Goal: Task Accomplishment & Management: Use online tool/utility

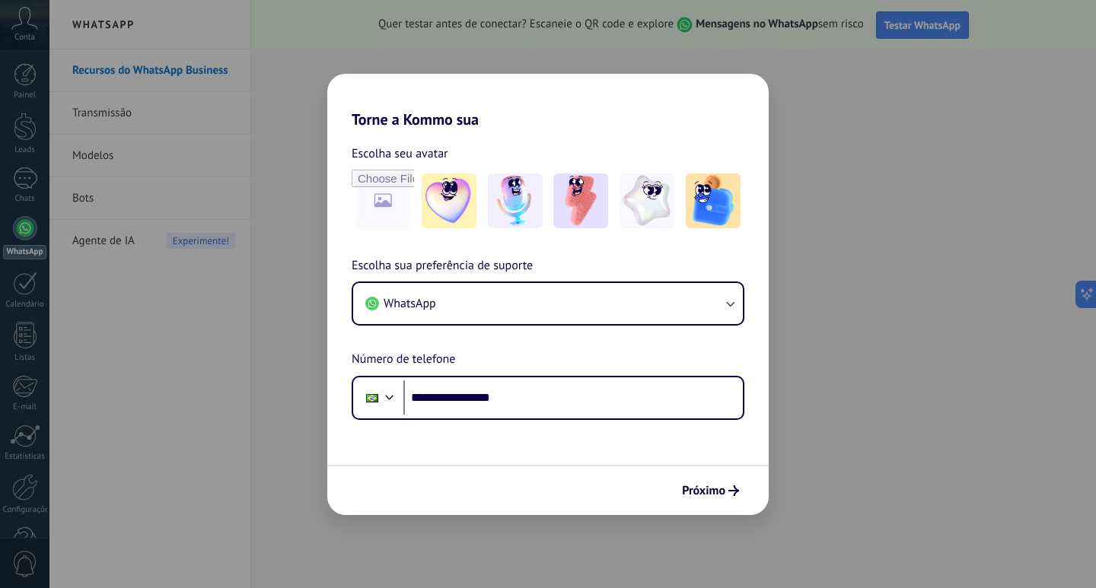
type input "**********"
click at [684, 490] on span "Próximo" at bounding box center [703, 490] width 43 height 11
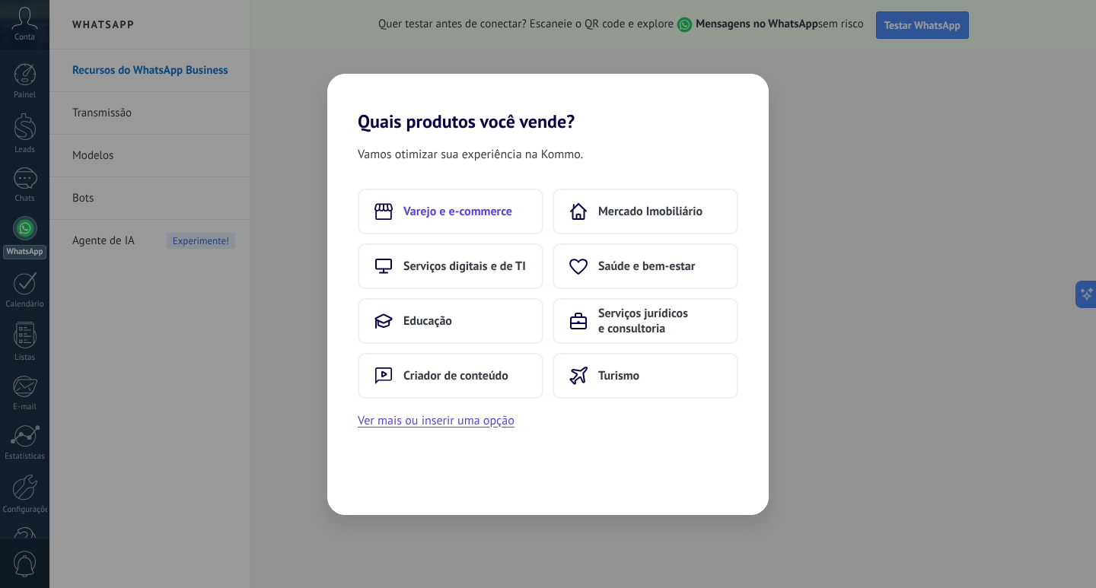
click at [483, 218] on span "Varejo e e-commerce" at bounding box center [457, 211] width 109 height 15
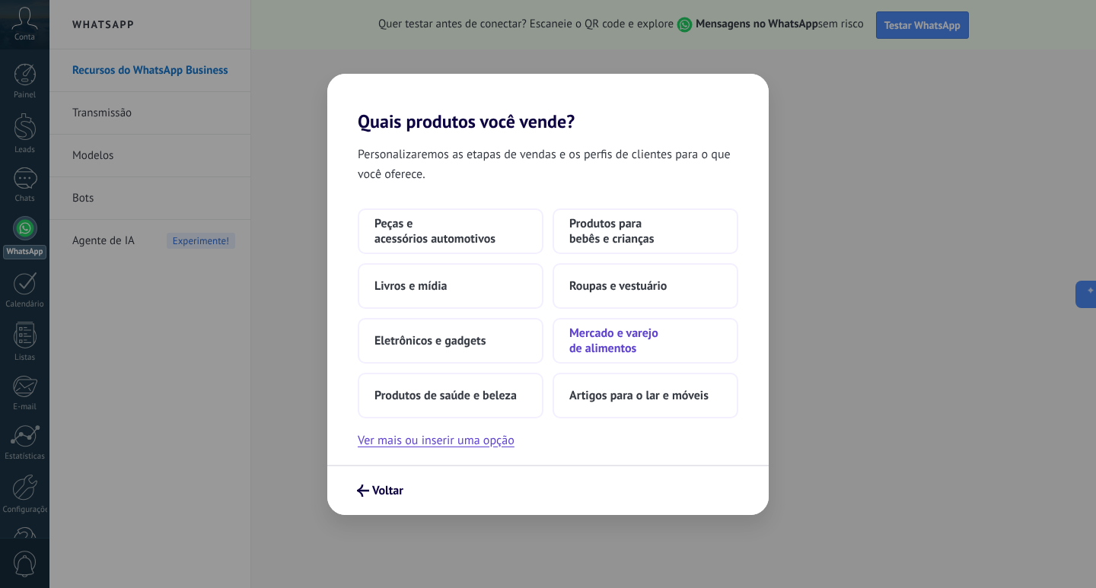
click at [626, 342] on span "Mercado e varejo de alimentos" at bounding box center [645, 341] width 152 height 30
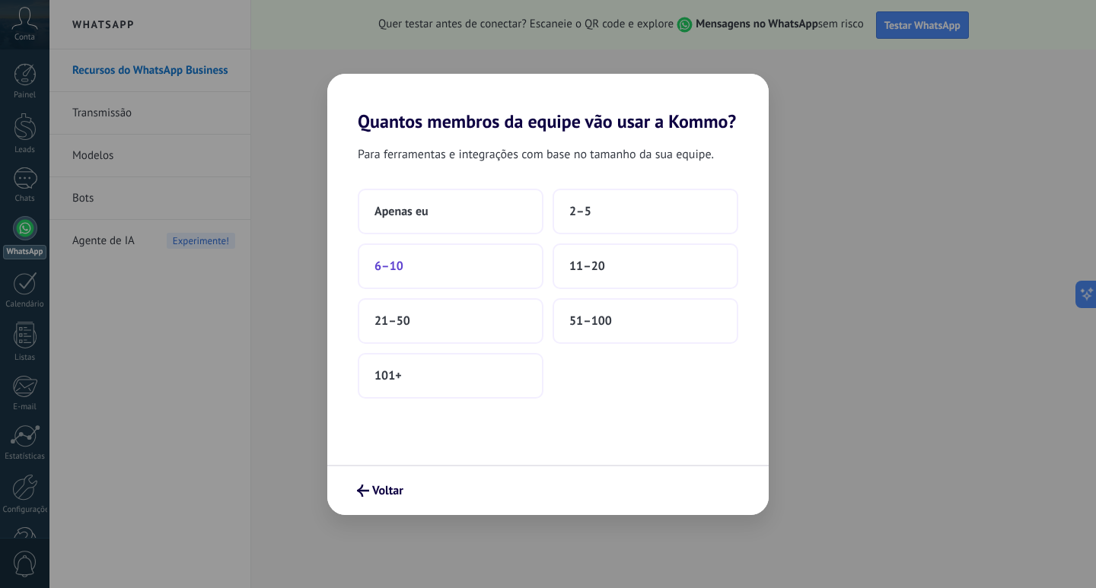
click at [453, 279] on button "6–10" at bounding box center [451, 266] width 186 height 46
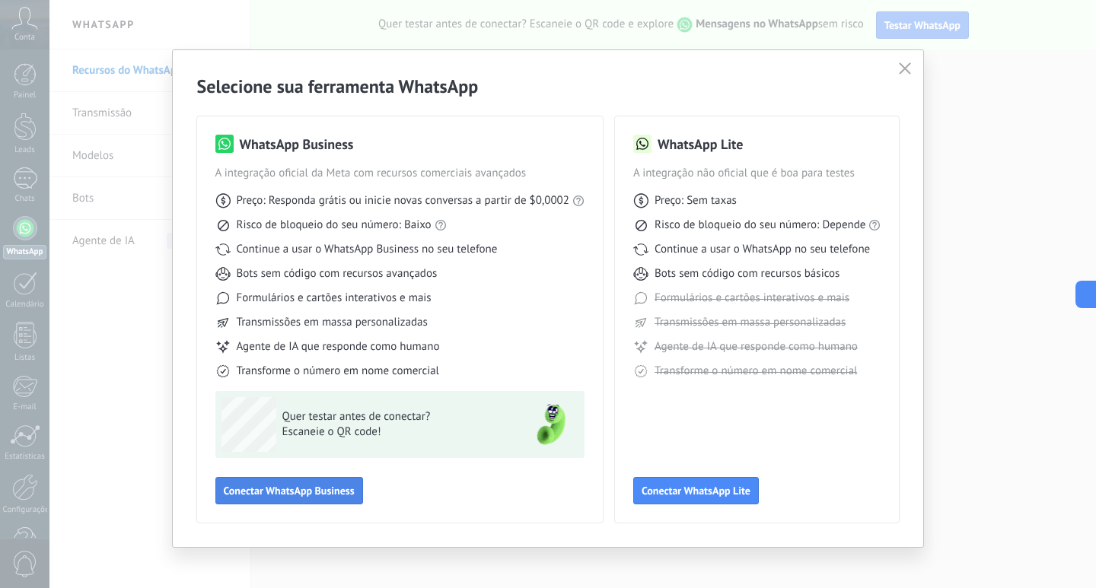
click at [321, 493] on span "Conectar WhatsApp Business" at bounding box center [289, 490] width 131 height 11
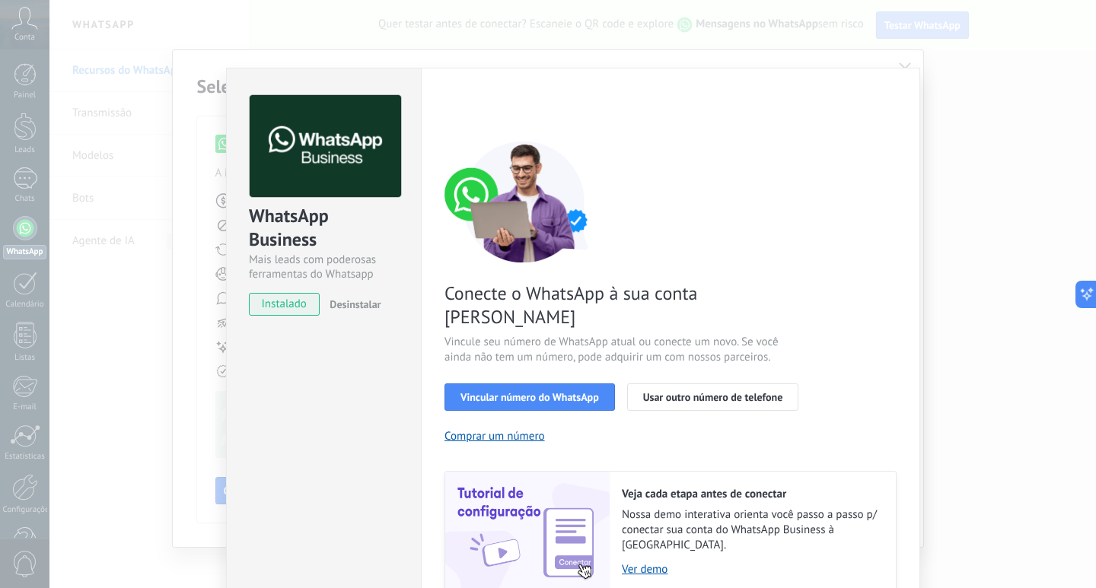
scroll to position [37, 0]
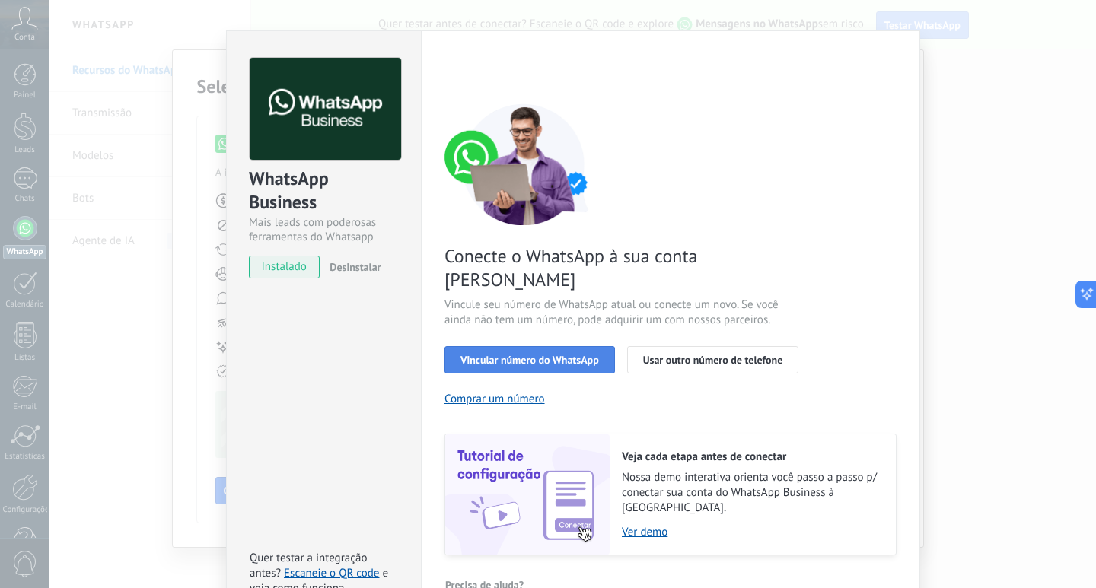
click at [544, 346] on button "Vincular número do WhatsApp" at bounding box center [529, 359] width 170 height 27
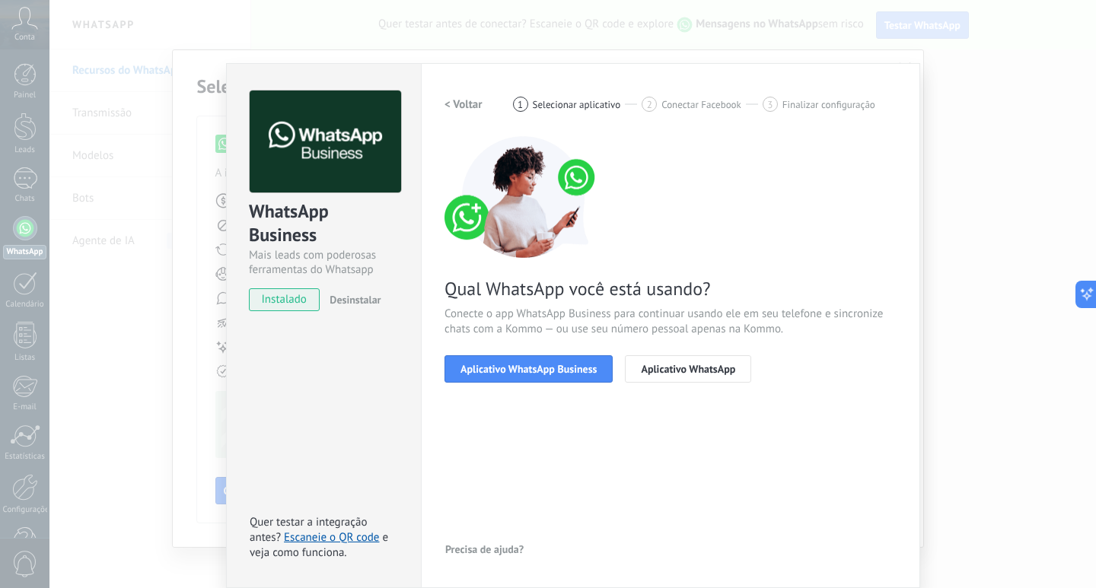
scroll to position [5, 0]
click at [552, 377] on button "Aplicativo WhatsApp Business" at bounding box center [528, 368] width 168 height 27
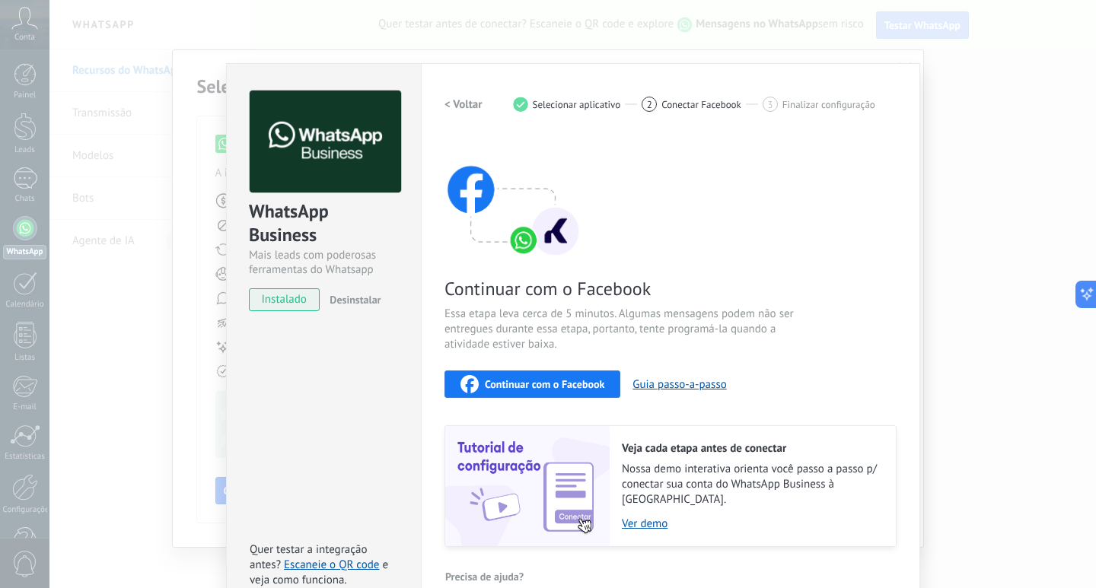
scroll to position [20, 0]
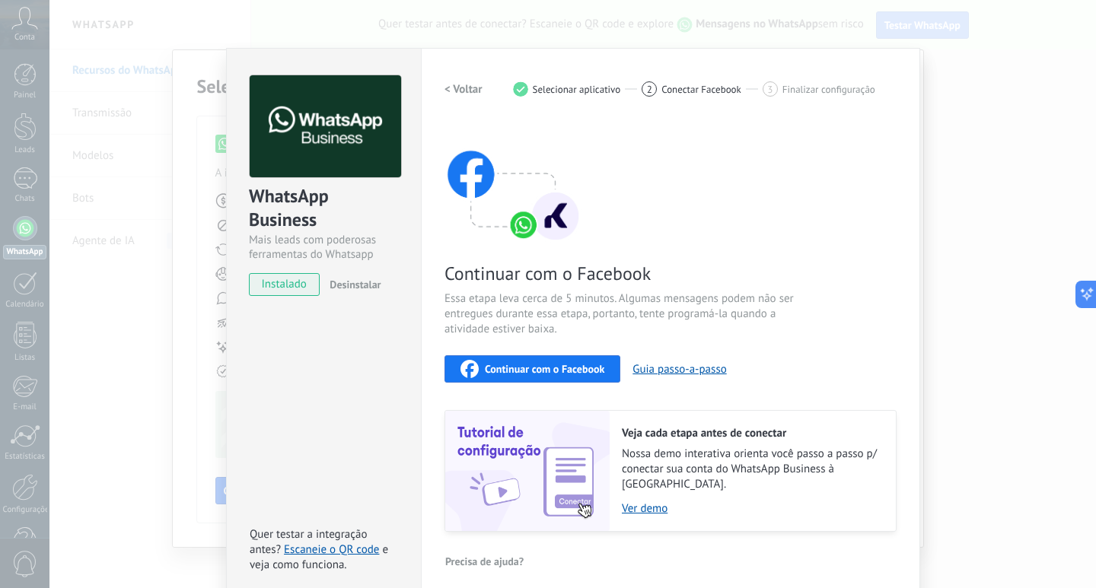
click at [289, 295] on span "instalado" at bounding box center [284, 284] width 69 height 23
click at [452, 88] on h2 "< Voltar" at bounding box center [463, 89] width 38 height 14
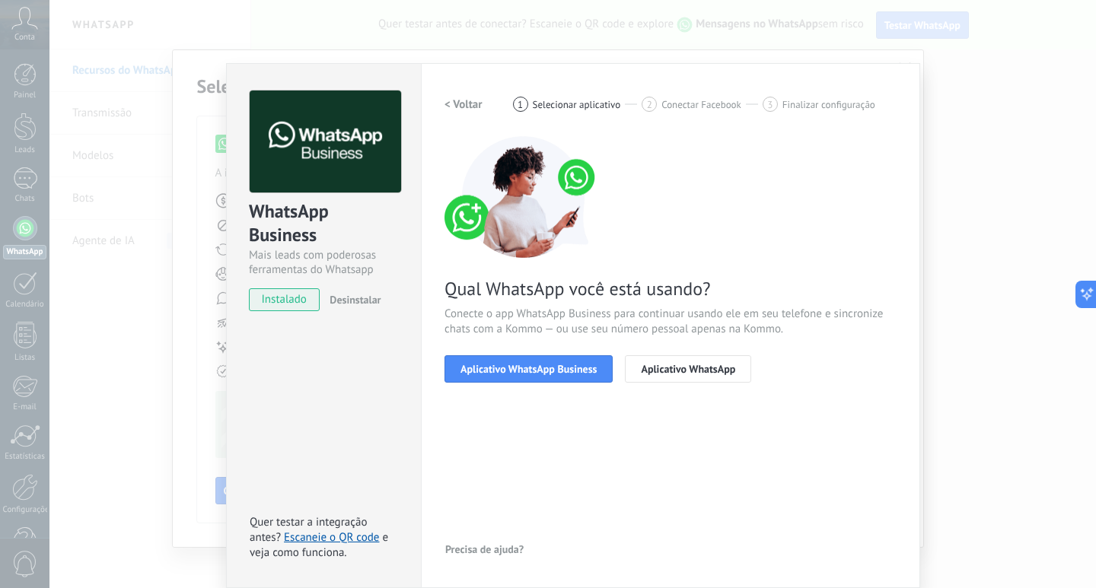
scroll to position [5, 0]
click at [542, 379] on button "Aplicativo WhatsApp Business" at bounding box center [528, 368] width 168 height 27
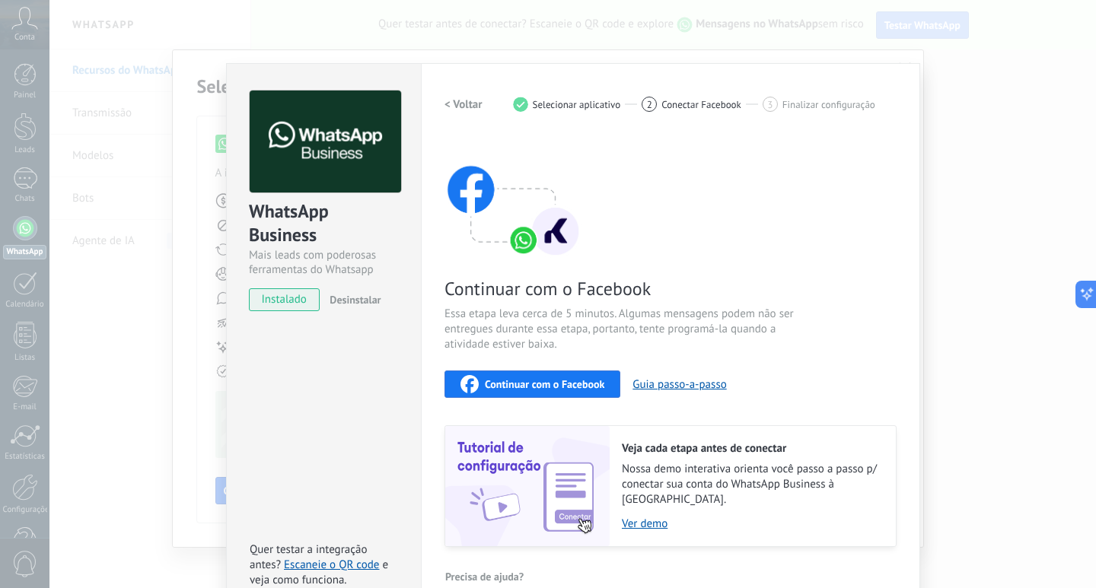
click at [445, 99] on h2 "< Voltar" at bounding box center [463, 104] width 38 height 14
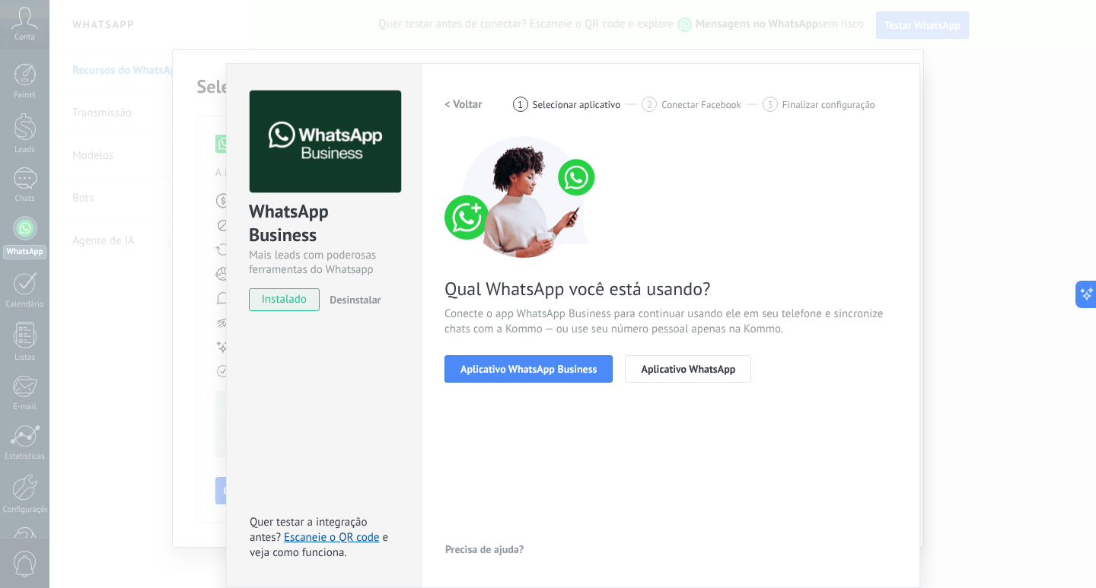
click at [445, 99] on h2 "< Voltar" at bounding box center [463, 104] width 38 height 14
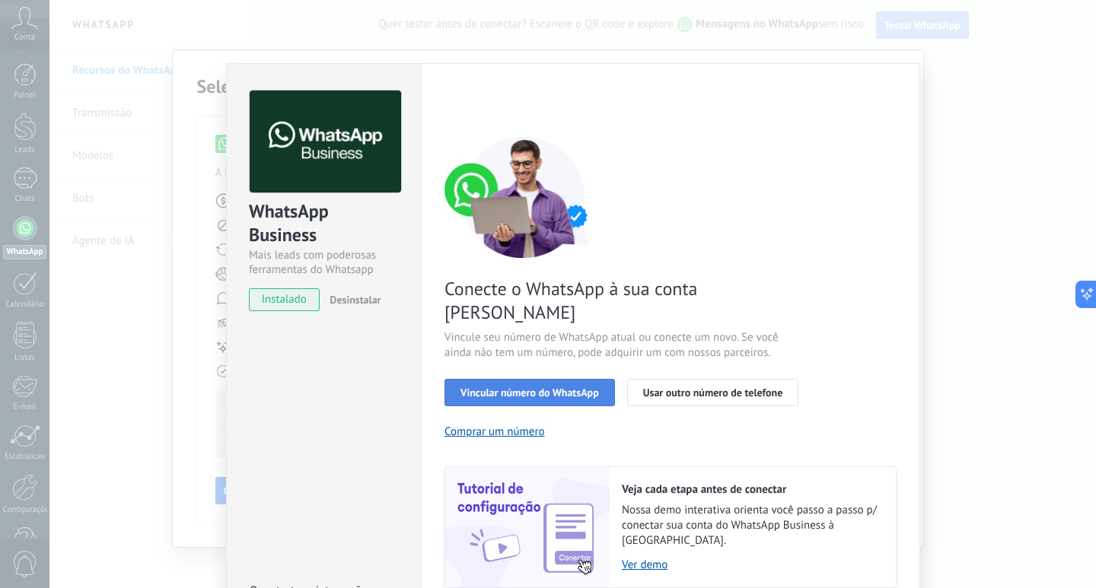
click at [507, 379] on button "Vincular número do WhatsApp" at bounding box center [529, 392] width 170 height 27
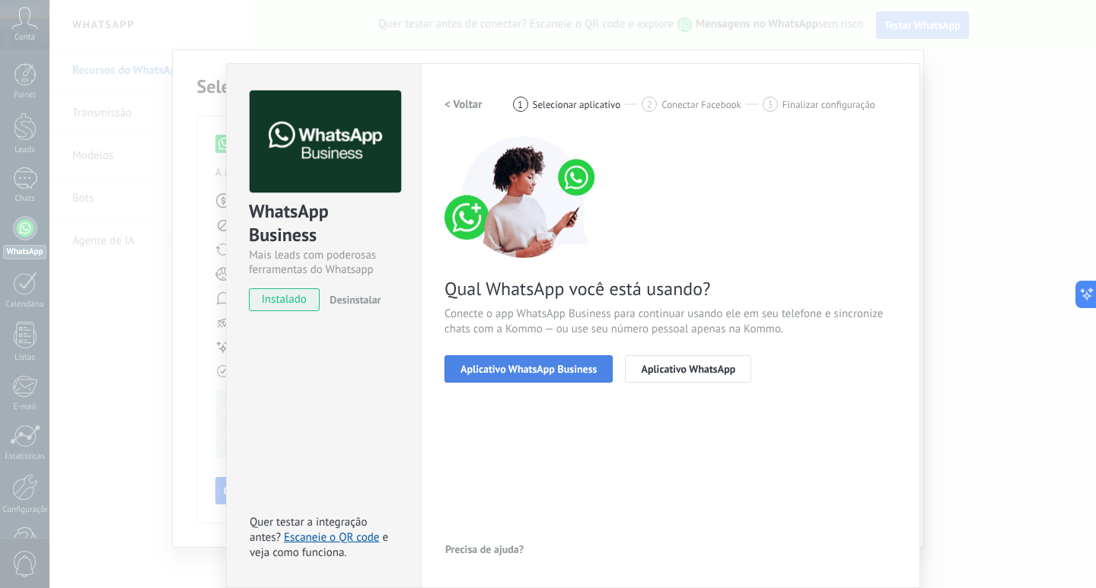
click at [563, 375] on button "Aplicativo WhatsApp Business" at bounding box center [528, 368] width 168 height 27
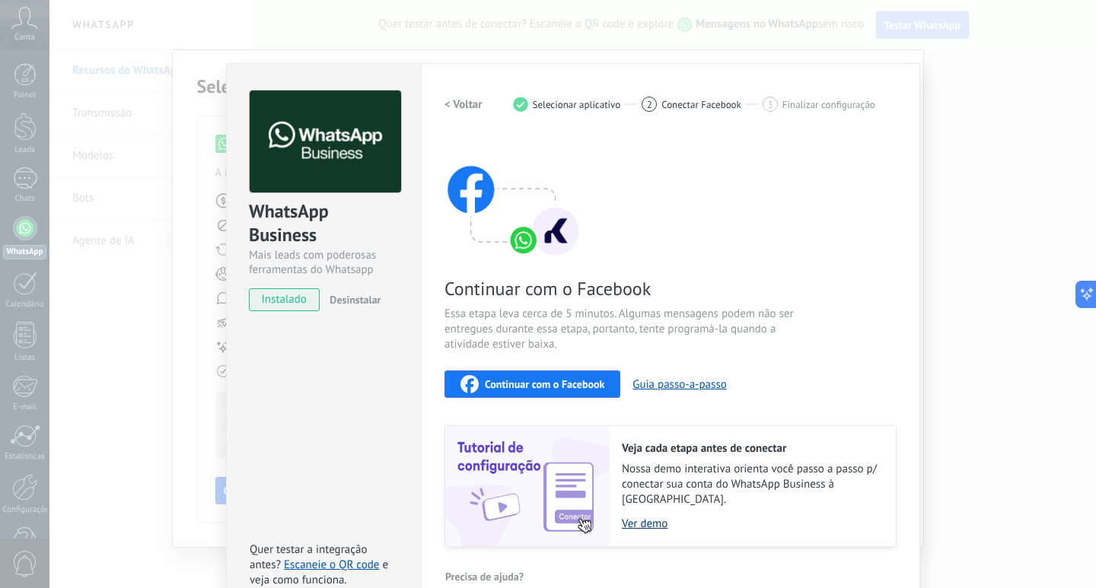
drag, startPoint x: 667, startPoint y: 382, endPoint x: 685, endPoint y: 517, distance: 135.8
click at [685, 517] on div "Continuar com o Facebook Essa etapa leva cerca de 5 minutos. Algumas mensagens …" at bounding box center [670, 341] width 452 height 411
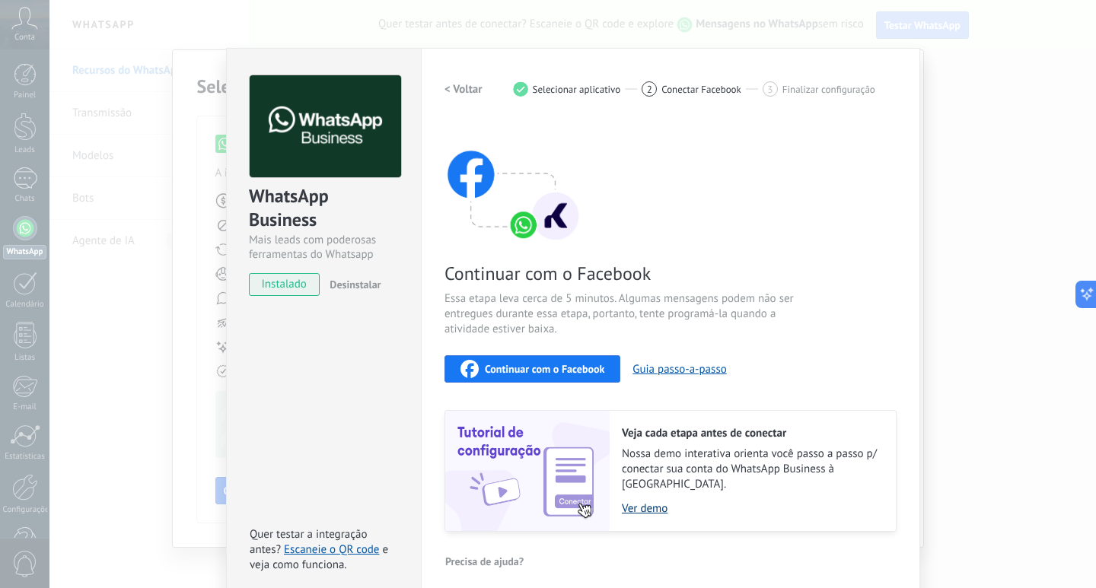
click at [642, 501] on link "Ver demo" at bounding box center [751, 508] width 259 height 14
click at [938, 110] on div "WhatsApp Business Mais leads com poderosas ferramentas do Whatsapp instalado De…" at bounding box center [572, 294] width 1046 height 588
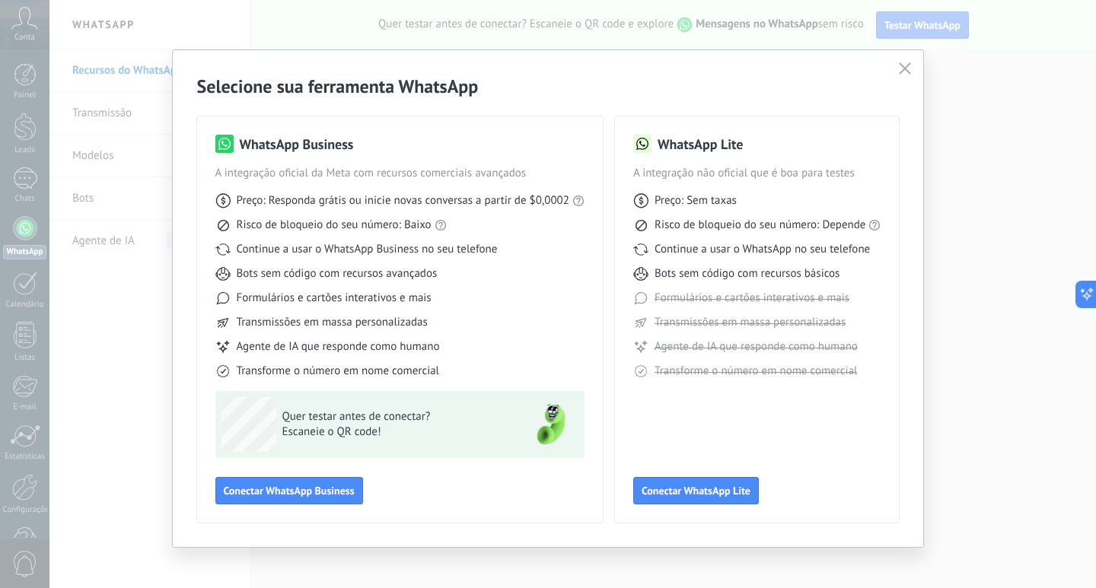
click at [898, 65] on icon "button" at bounding box center [904, 68] width 12 height 12
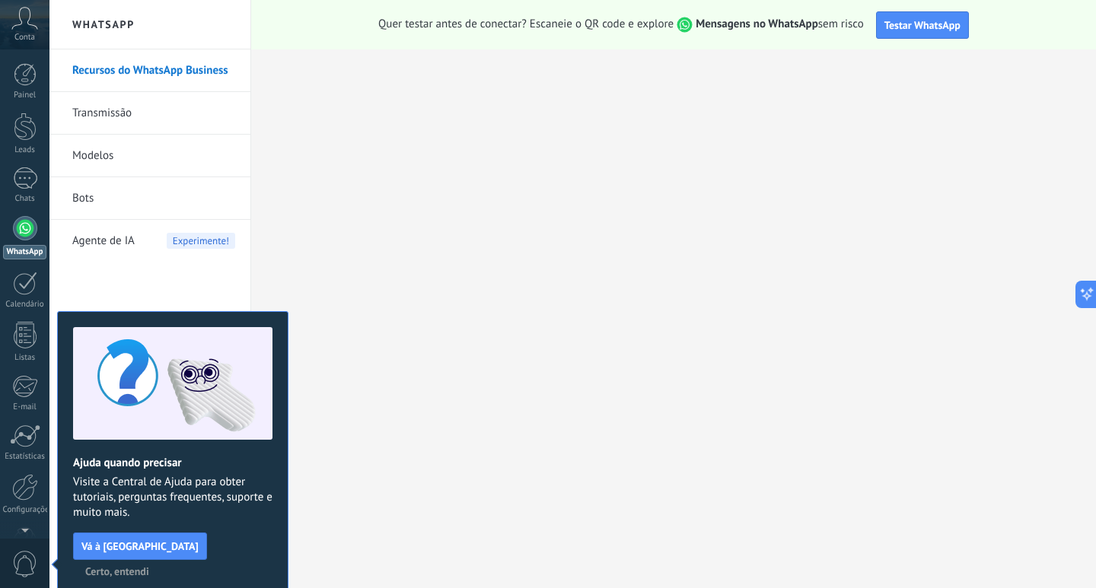
drag, startPoint x: 237, startPoint y: 498, endPoint x: 239, endPoint y: 506, distance: 8.7
click at [239, 505] on span "Visite a Central de Ajuda para obter tutoriais, perguntas frequentes, suporte e…" at bounding box center [172, 498] width 199 height 46
click at [149, 566] on span "Certo, entendi" at bounding box center [117, 571] width 64 height 11
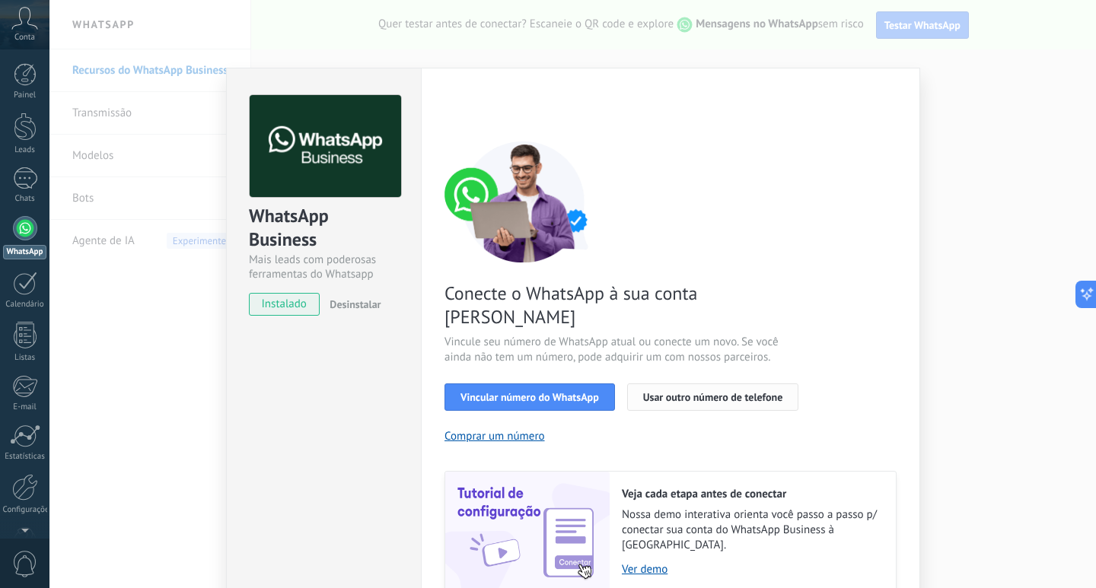
scroll to position [37, 0]
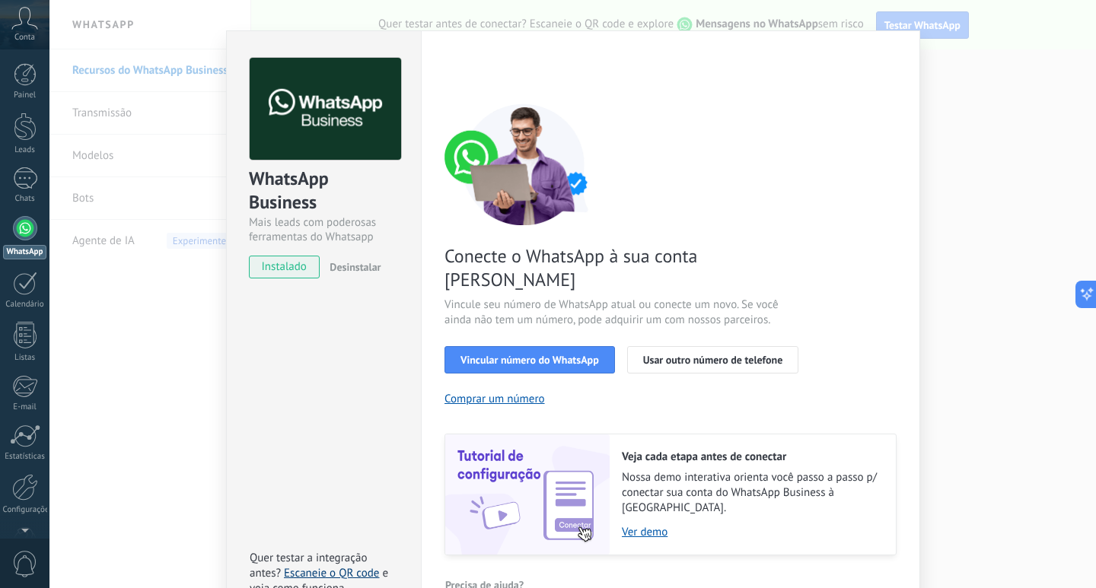
click at [315, 566] on link "Escaneie o QR code" at bounding box center [331, 573] width 95 height 14
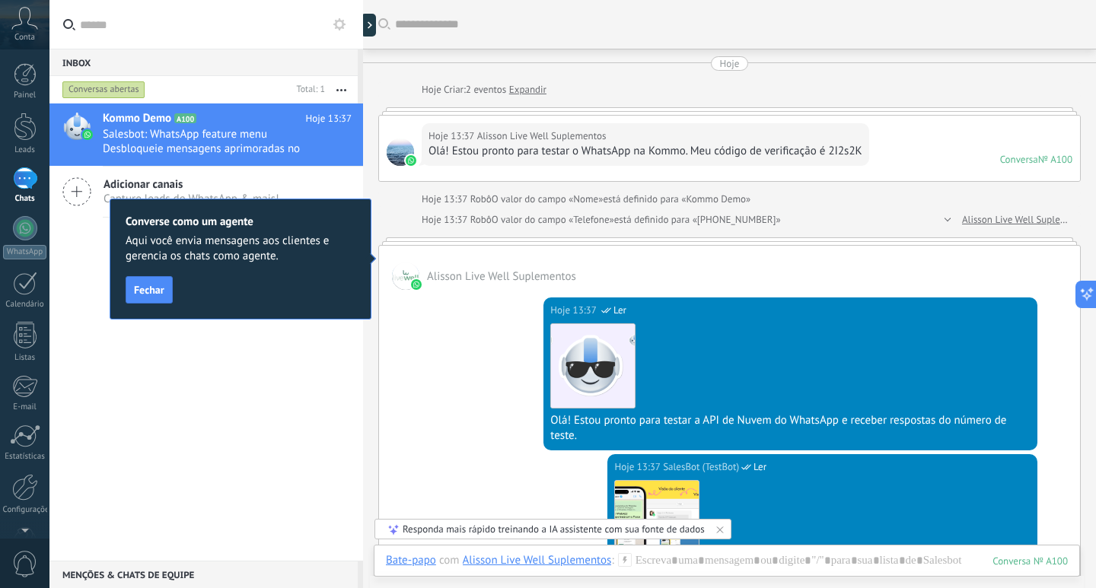
scroll to position [23, 0]
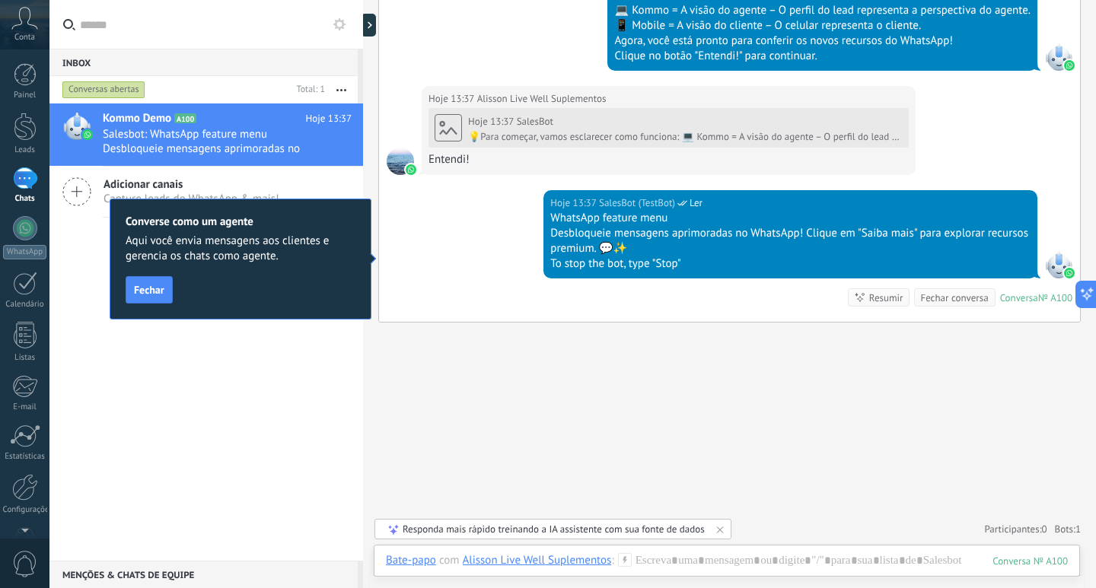
click at [144, 288] on span "Fechar" at bounding box center [149, 290] width 30 height 11
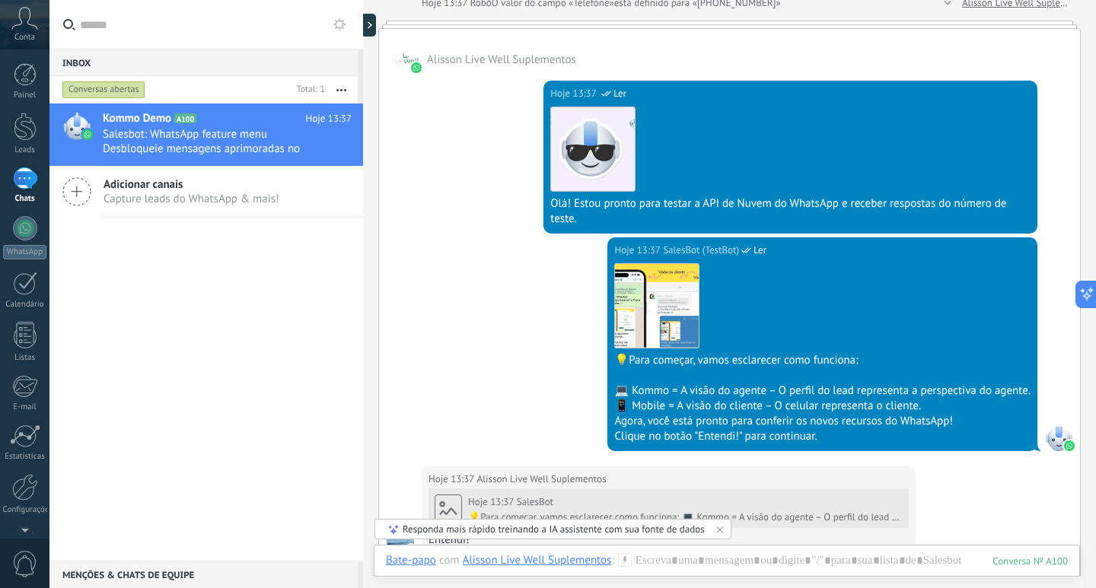
scroll to position [0, 0]
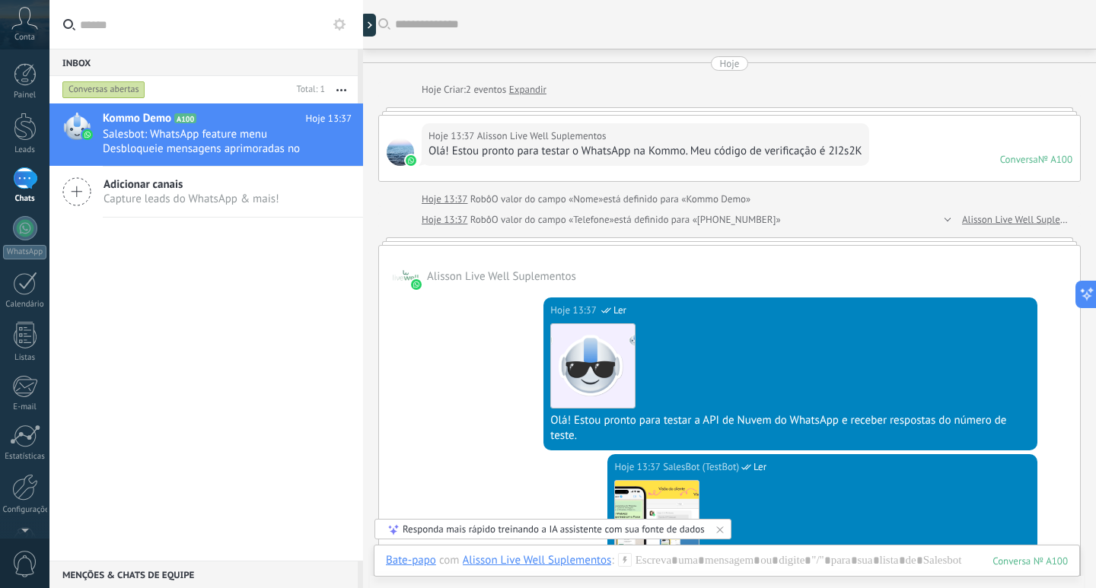
click at [447, 328] on div "Hoje 13:37 SalesBot (TestBot) Ler Download Olá! Estou pronto para testar a API …" at bounding box center [729, 372] width 701 height 164
click at [766, 564] on div at bounding box center [727, 576] width 682 height 46
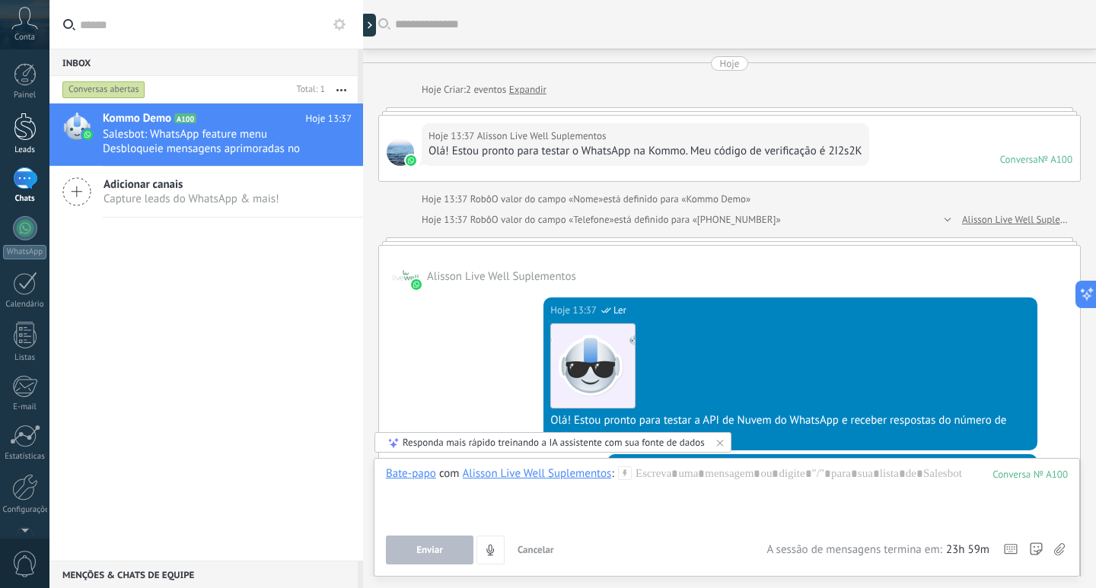
click at [31, 136] on div at bounding box center [25, 127] width 23 height 28
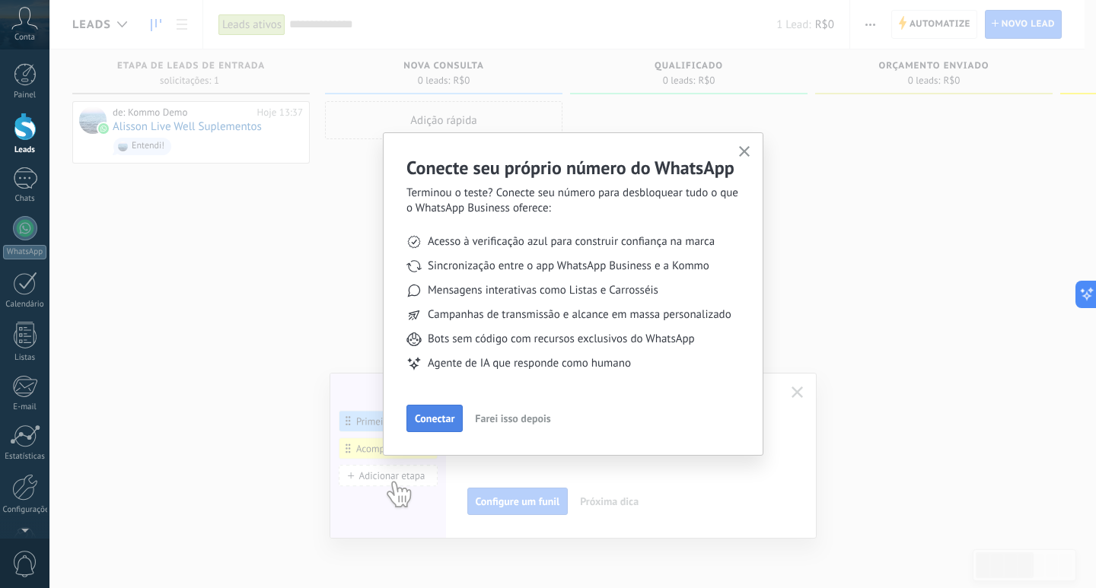
click at [444, 422] on span "Conectar" at bounding box center [435, 418] width 40 height 11
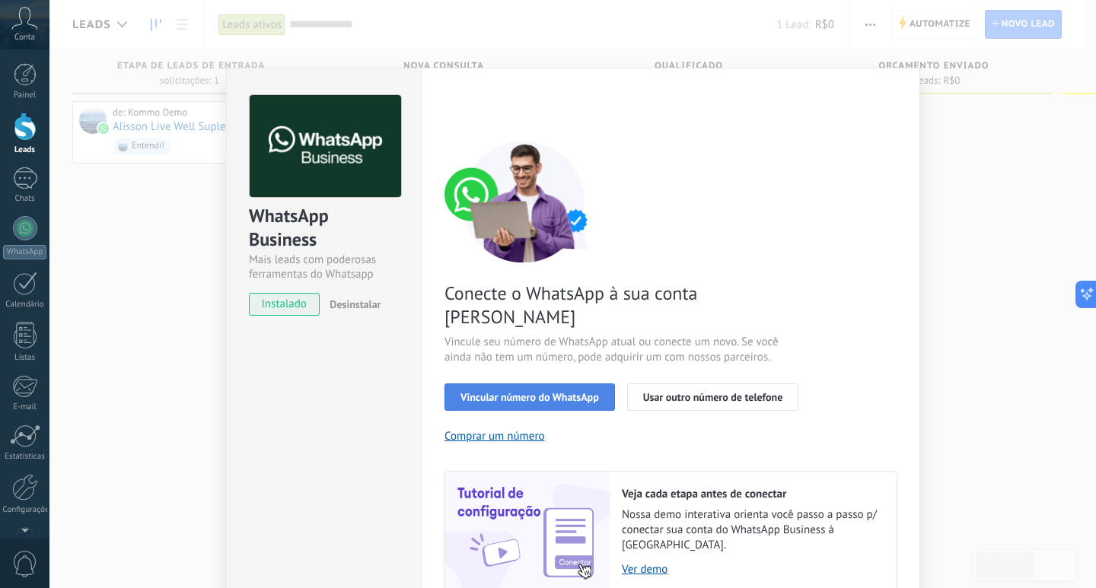
click at [484, 392] on span "Vincular número do WhatsApp" at bounding box center [529, 397] width 138 height 11
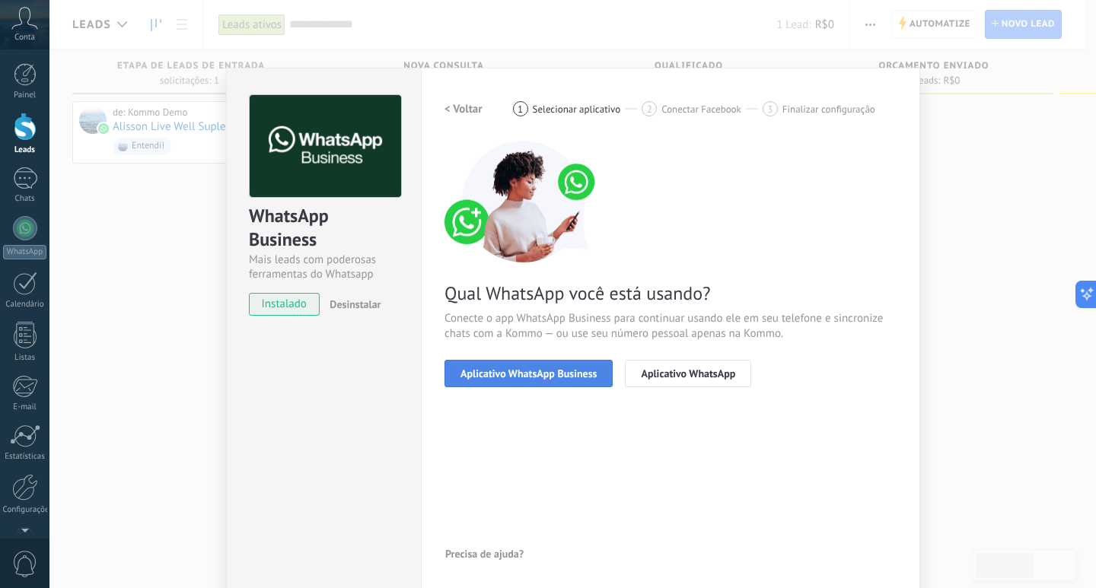
click at [487, 377] on span "Aplicativo WhatsApp Business" at bounding box center [528, 373] width 136 height 11
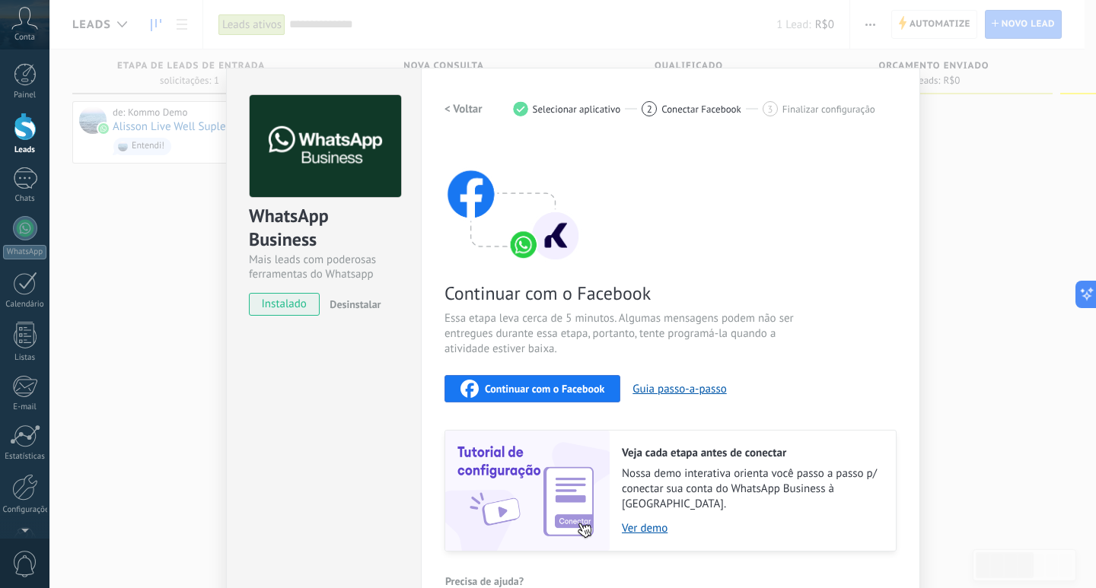
click at [929, 170] on div "WhatsApp Business Mais leads com poderosas ferramentas do Whatsapp instalado De…" at bounding box center [572, 294] width 1046 height 588
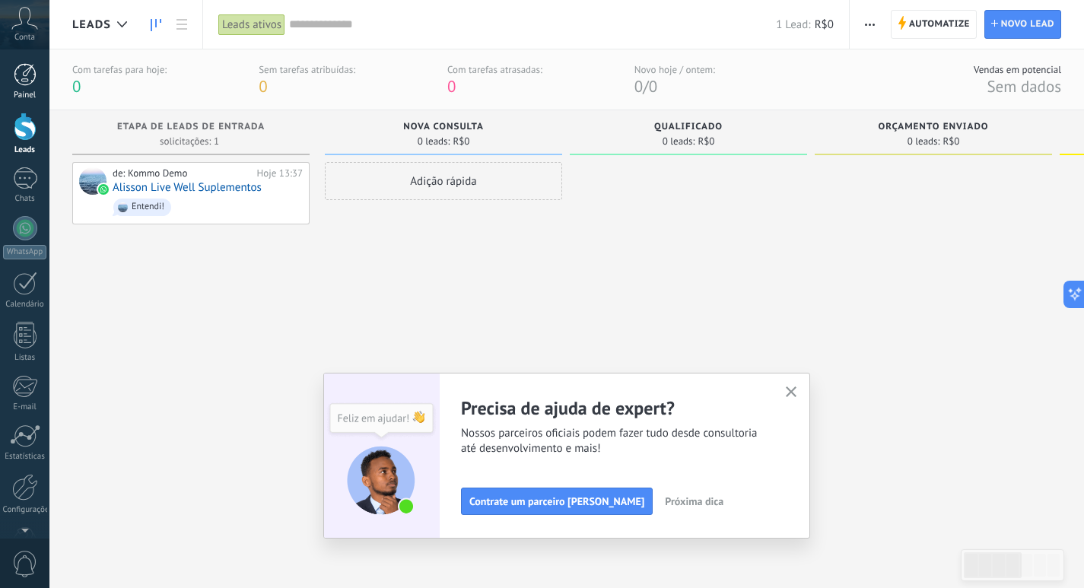
click at [11, 80] on link "Painel" at bounding box center [24, 81] width 49 height 37
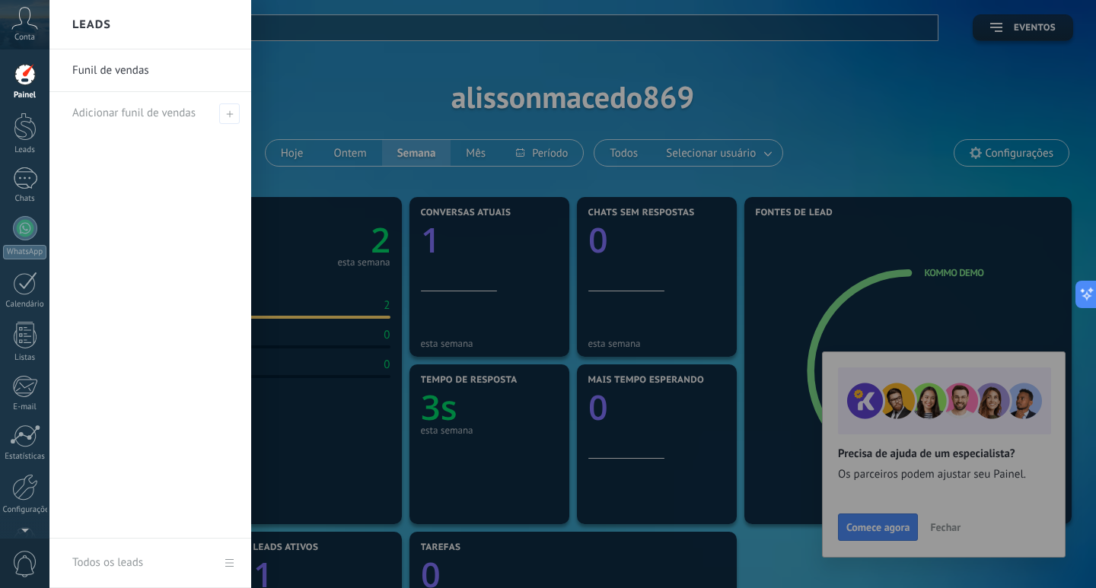
click at [431, 307] on div at bounding box center [597, 294] width 1096 height 588
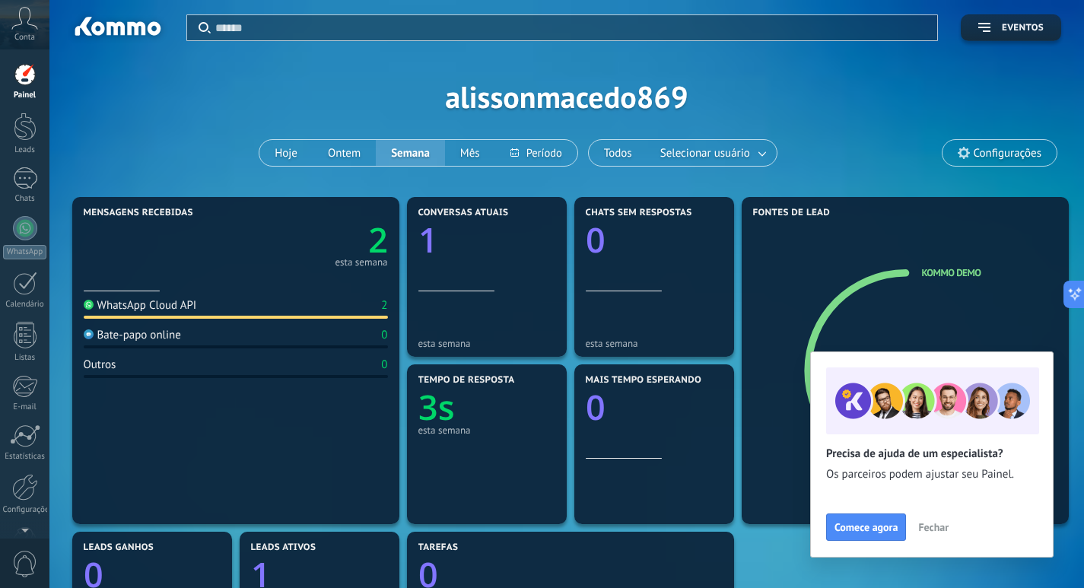
click at [952, 532] on button "Fechar" at bounding box center [933, 527] width 44 height 23
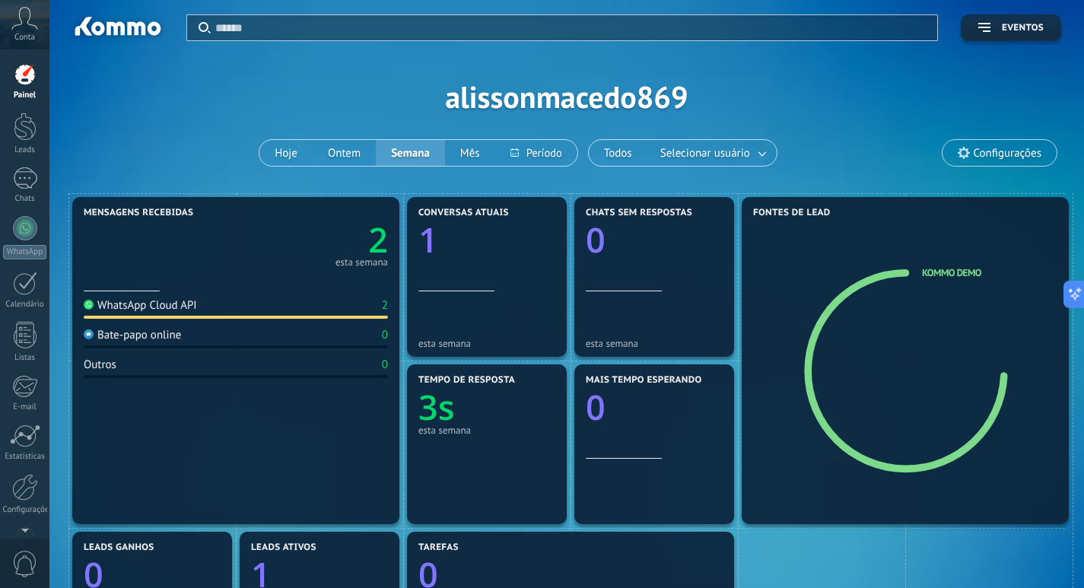
scroll to position [304, 0]
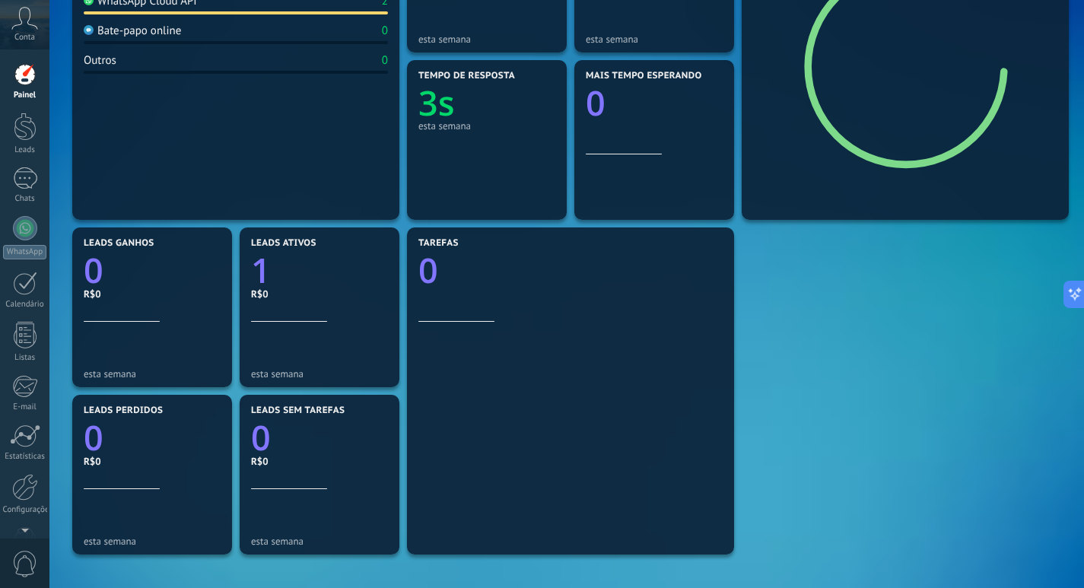
click at [25, 78] on div at bounding box center [25, 74] width 23 height 23
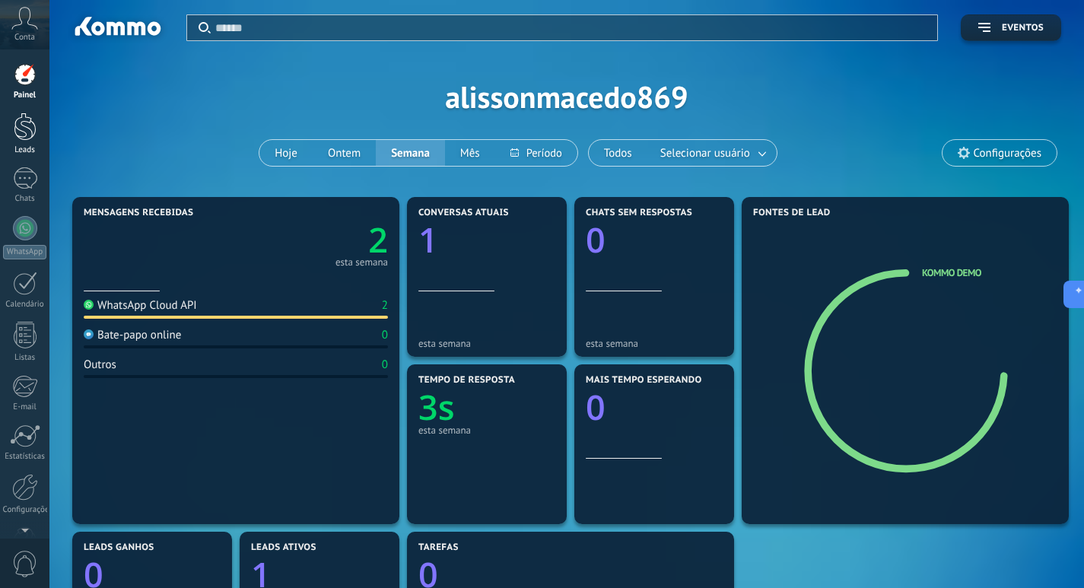
click at [18, 135] on div at bounding box center [25, 127] width 23 height 28
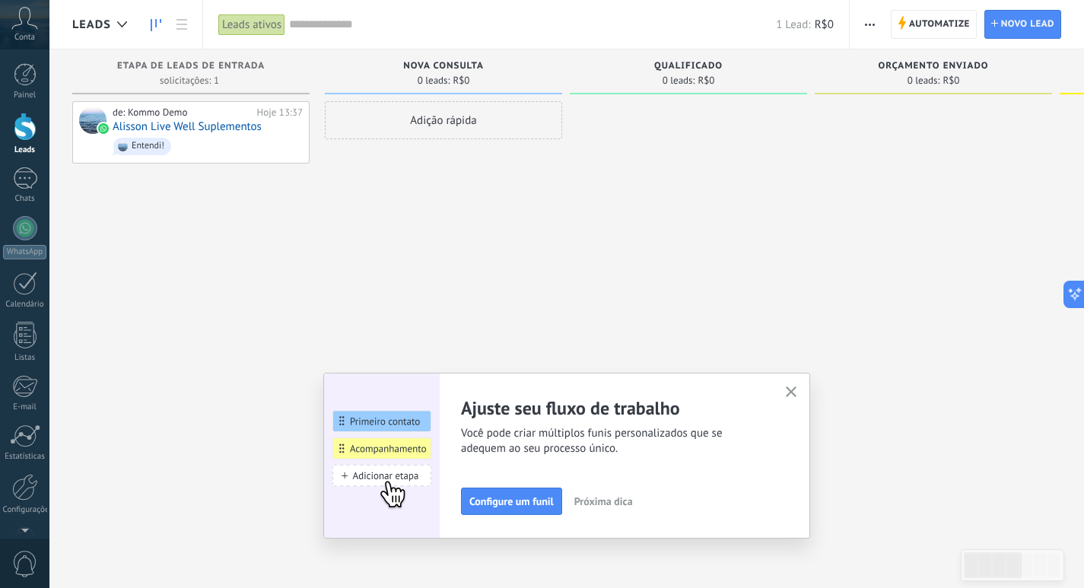
click at [453, 68] on span "Nova consulta" at bounding box center [443, 66] width 81 height 11
click at [458, 60] on div "Nova consulta 0 leads: R$0" at bounding box center [443, 71] width 237 height 45
drag, startPoint x: 458, startPoint y: 60, endPoint x: 458, endPoint y: 68, distance: 8.4
click at [458, 61] on div "Nova consulta 0 leads: R$0" at bounding box center [443, 71] width 237 height 45
click at [458, 68] on span "Nova consulta" at bounding box center [443, 66] width 81 height 11
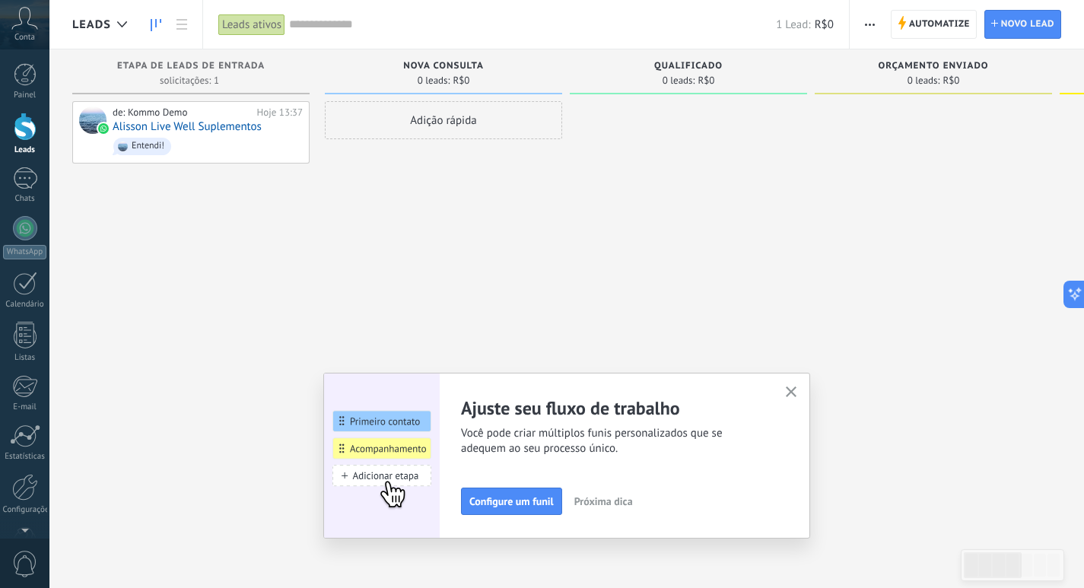
click at [456, 79] on span "R$0" at bounding box center [461, 80] width 17 height 9
click at [463, 232] on div "Adição rápida" at bounding box center [443, 296] width 237 height 390
click at [610, 499] on span "Próxima dica" at bounding box center [603, 501] width 59 height 11
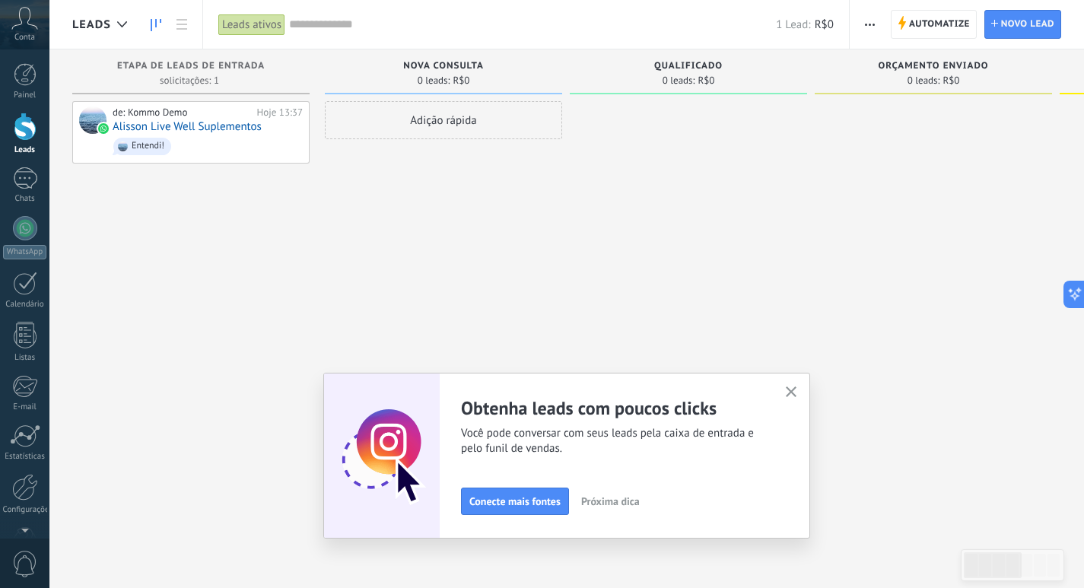
click at [627, 505] on span "Próxima dica" at bounding box center [610, 501] width 59 height 11
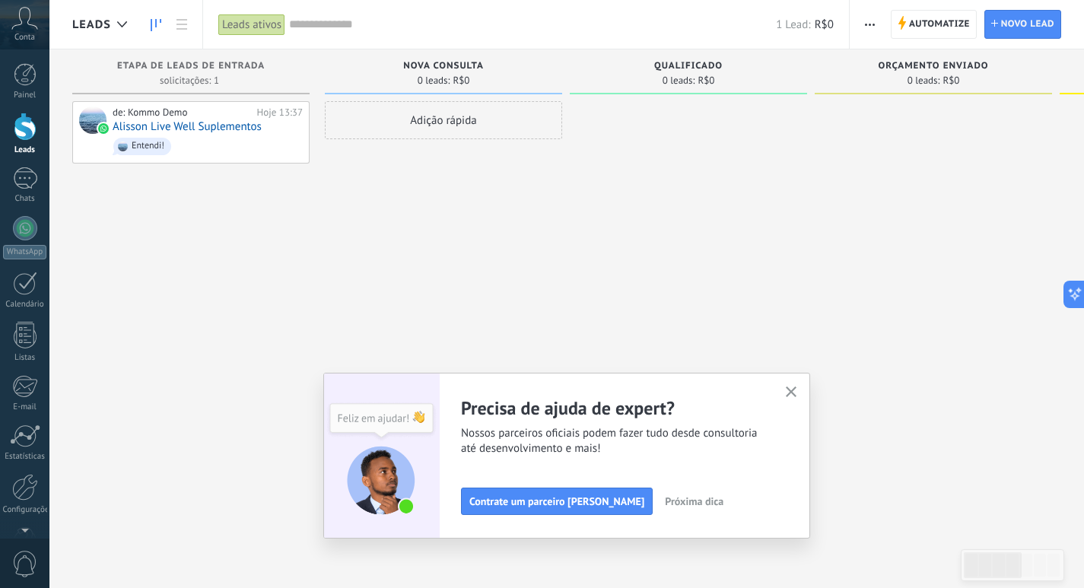
click at [658, 505] on button "Próxima dica" at bounding box center [694, 501] width 72 height 23
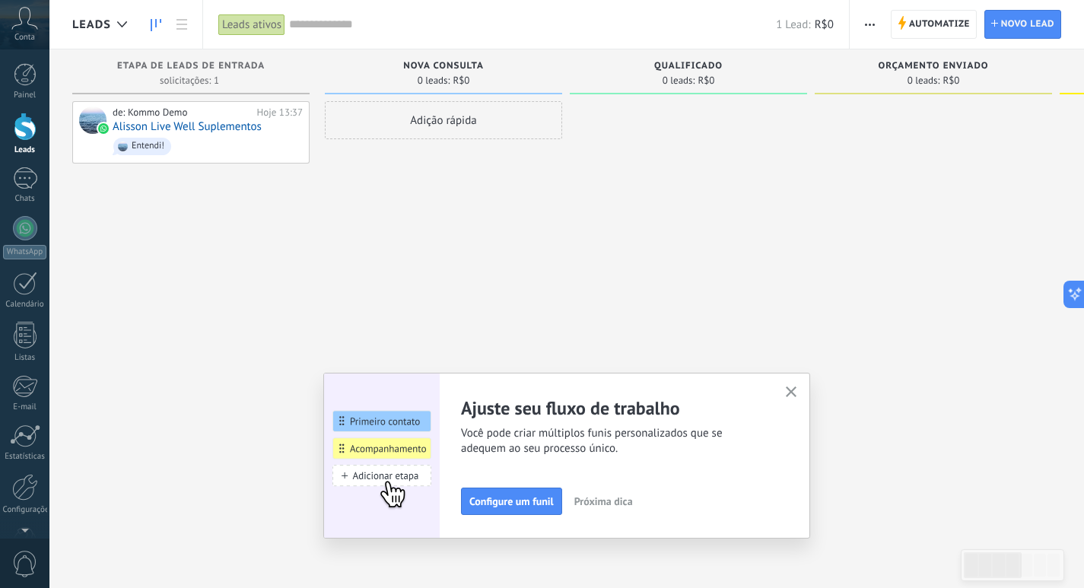
click at [797, 387] on icon "button" at bounding box center [791, 391] width 11 height 11
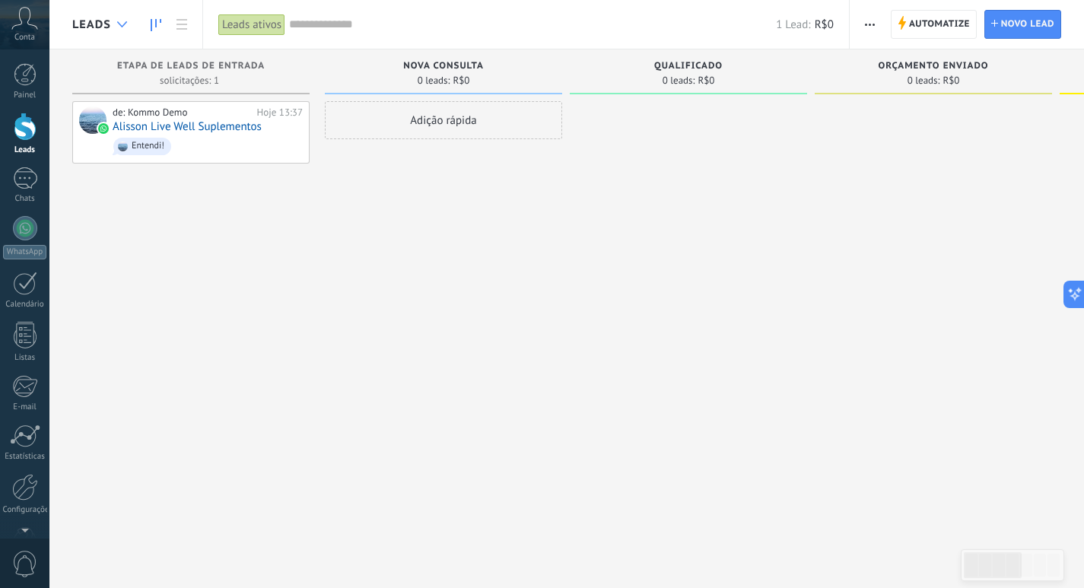
click at [120, 27] on div at bounding box center [122, 25] width 25 height 30
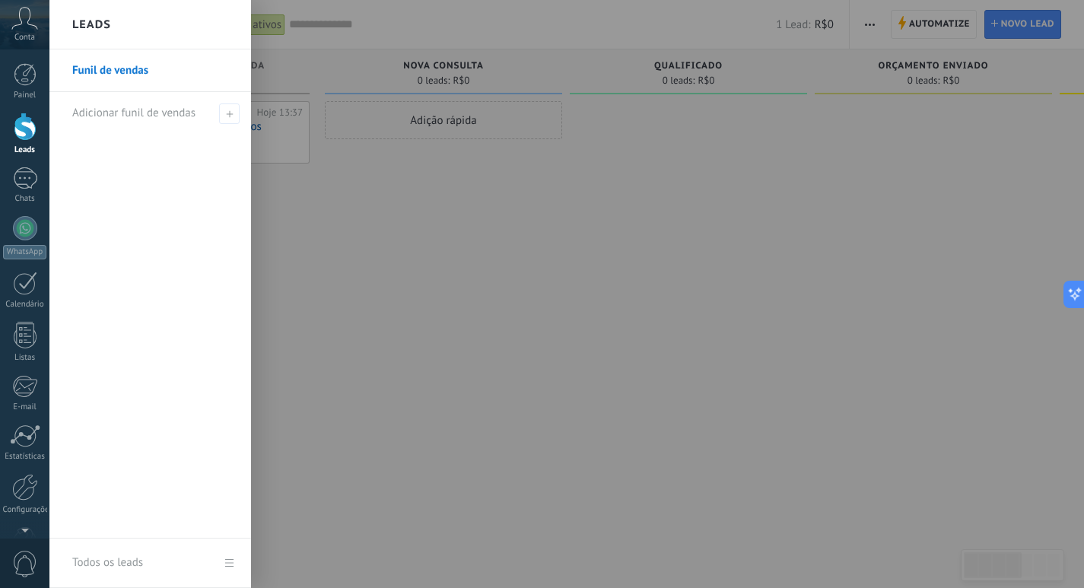
click at [120, 27] on div "Leads" at bounding box center [150, 24] width 202 height 49
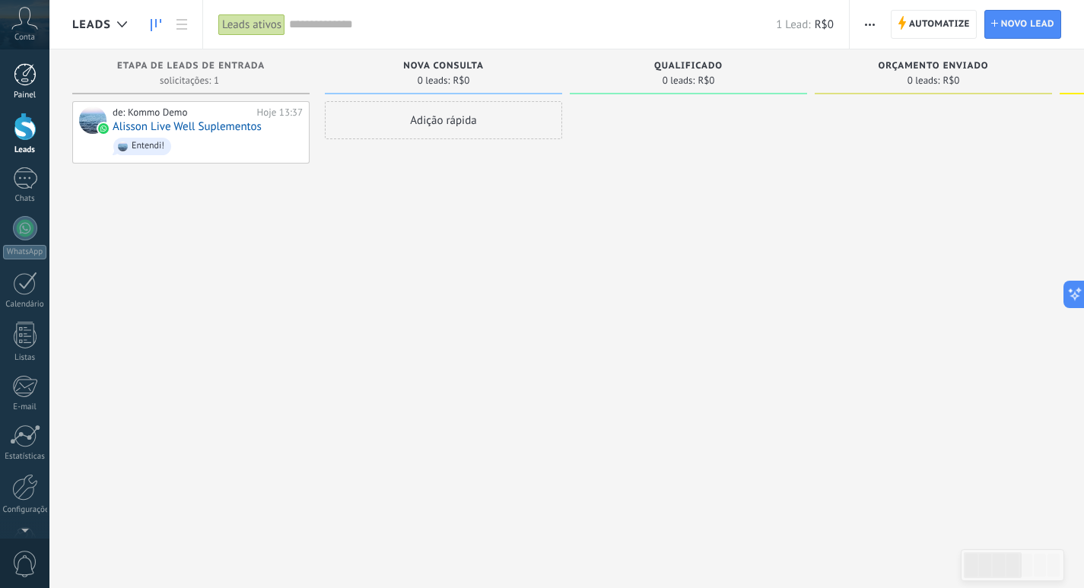
click at [13, 89] on link "Painel" at bounding box center [24, 81] width 49 height 37
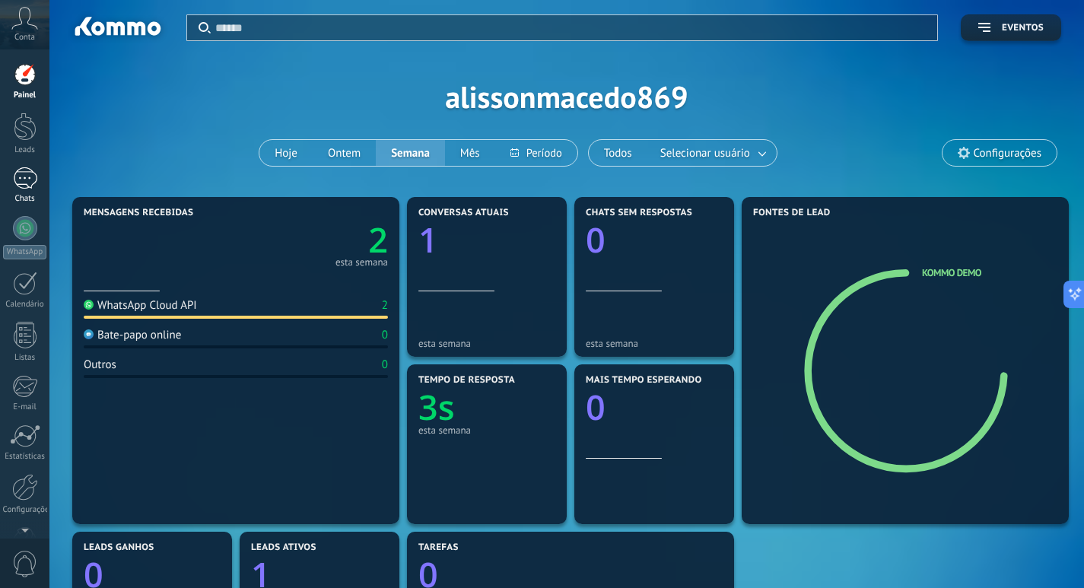
click at [29, 188] on div "1" at bounding box center [25, 178] width 24 height 22
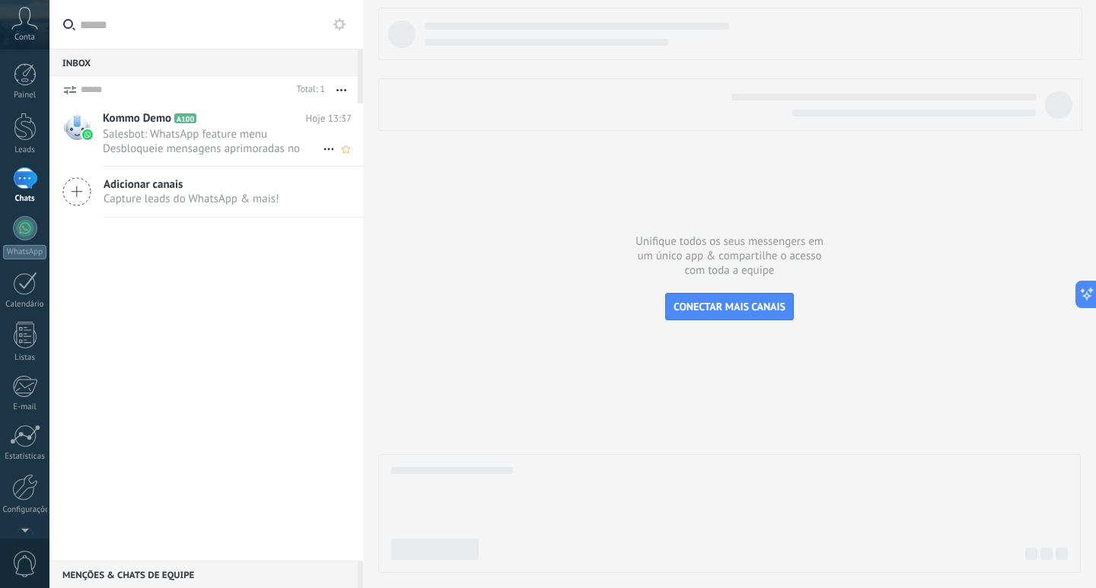
click at [127, 149] on span "Salesbot: WhatsApp feature menu Desbloqueie mensagens aprimoradas no WhatsApp! …" at bounding box center [213, 141] width 220 height 29
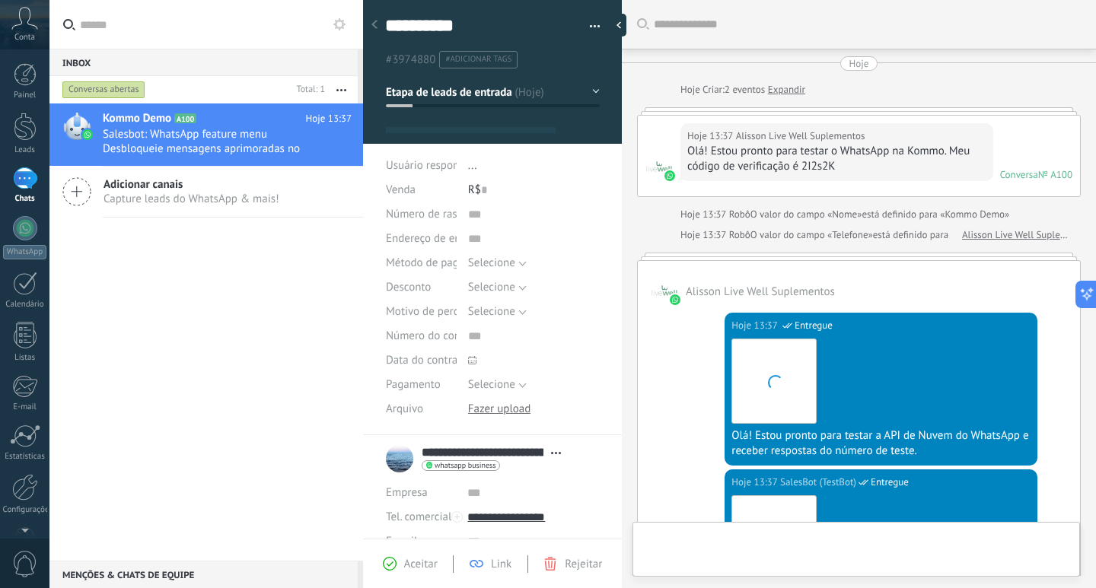
type textarea "**********"
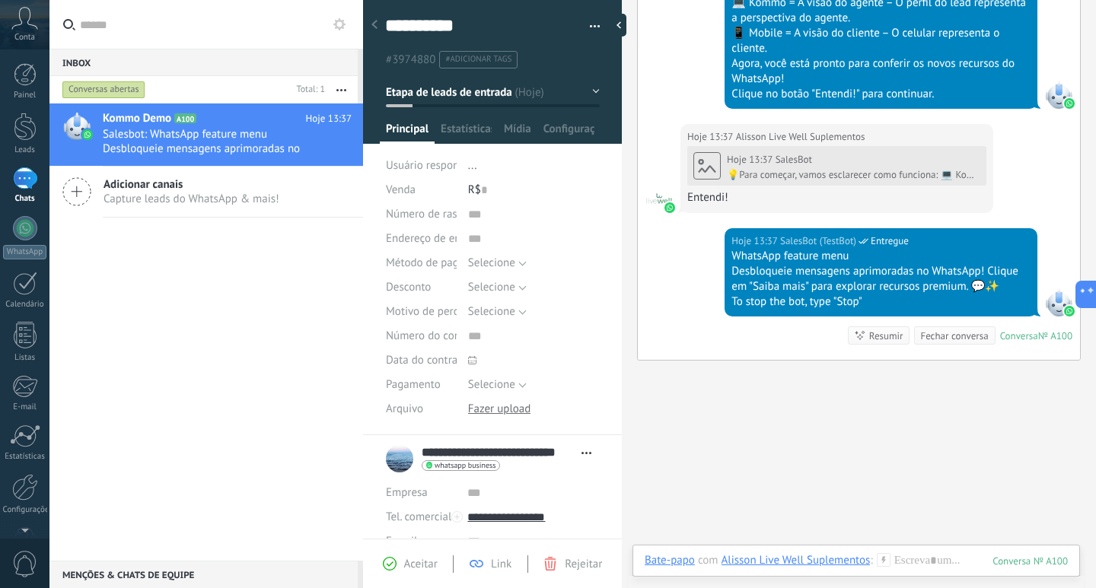
scroll to position [392, 0]
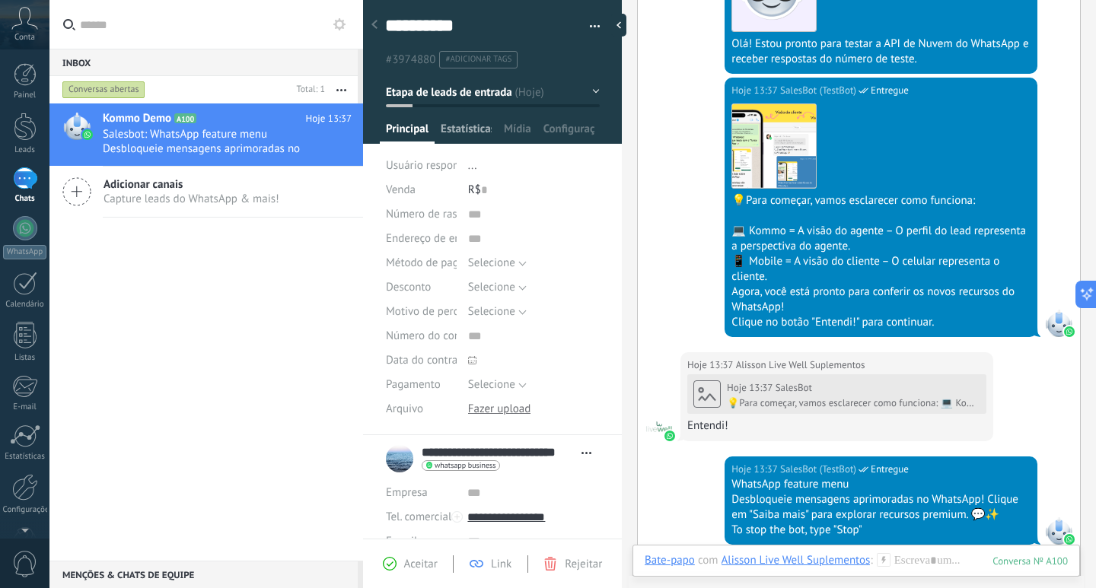
click at [447, 128] on span "Estatísticas" at bounding box center [465, 133] width 51 height 22
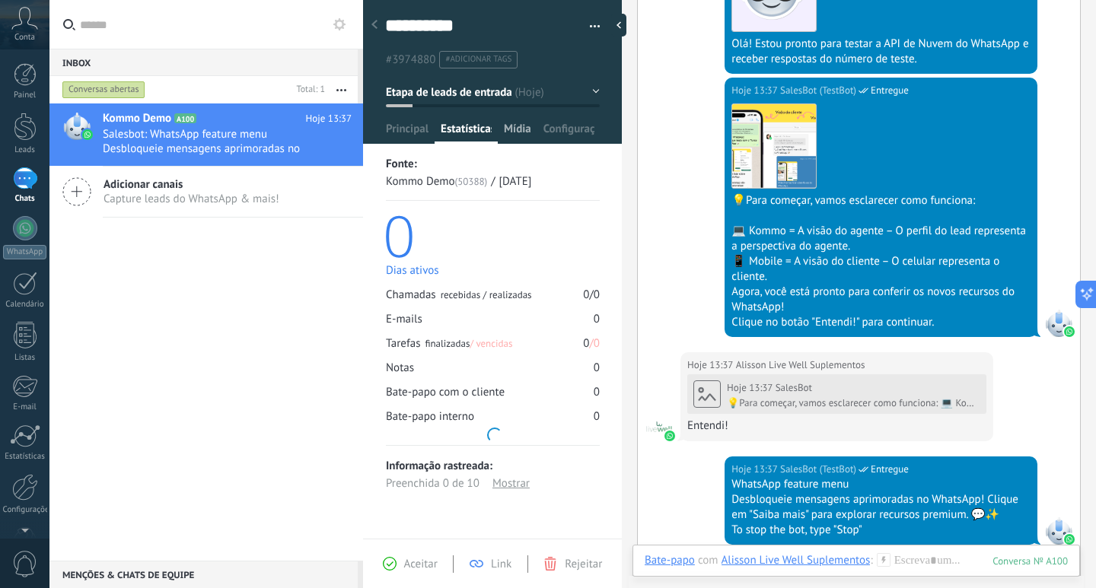
click at [501, 142] on div "Mídia" at bounding box center [518, 133] width 40 height 22
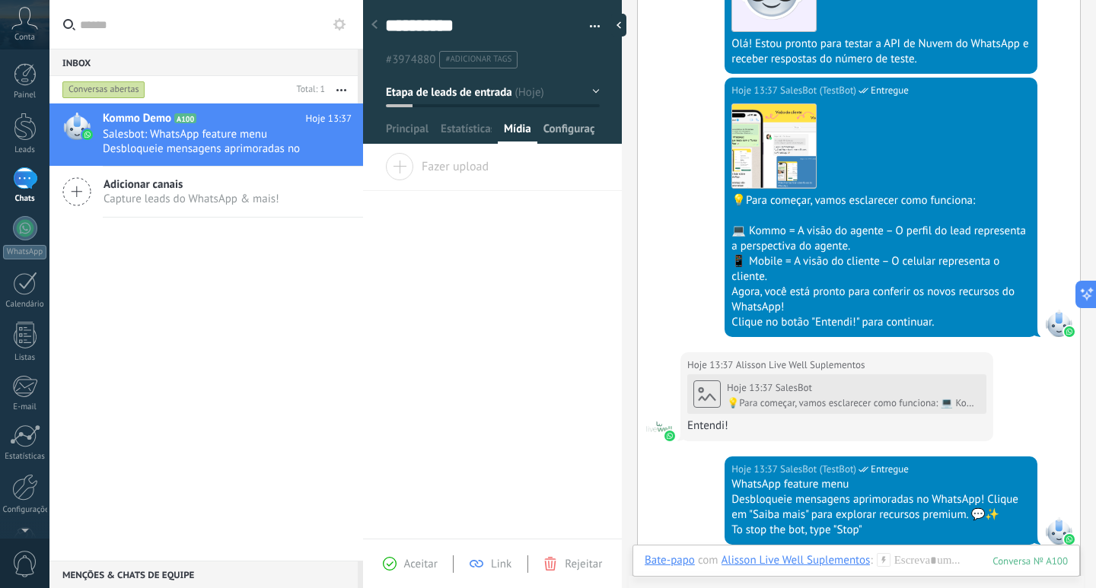
click at [554, 143] on span "Configurações" at bounding box center [568, 133] width 51 height 22
click at [555, 135] on div "[PERSON_NAME] e grupos Kommo oferece a opção de adicionar seus próprios campos …" at bounding box center [572, 294] width 1046 height 588
click at [555, 135] on span "Configurações" at bounding box center [568, 133] width 51 height 22
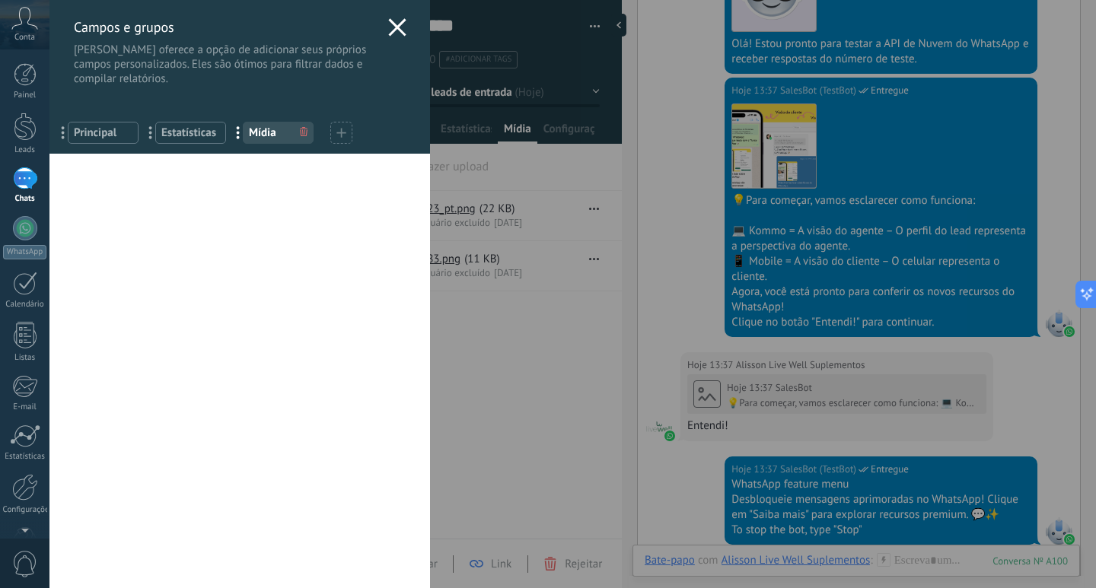
click at [516, 294] on div "[PERSON_NAME] e grupos Kommo oferece a opção de adicionar seus próprios campos …" at bounding box center [572, 294] width 1046 height 588
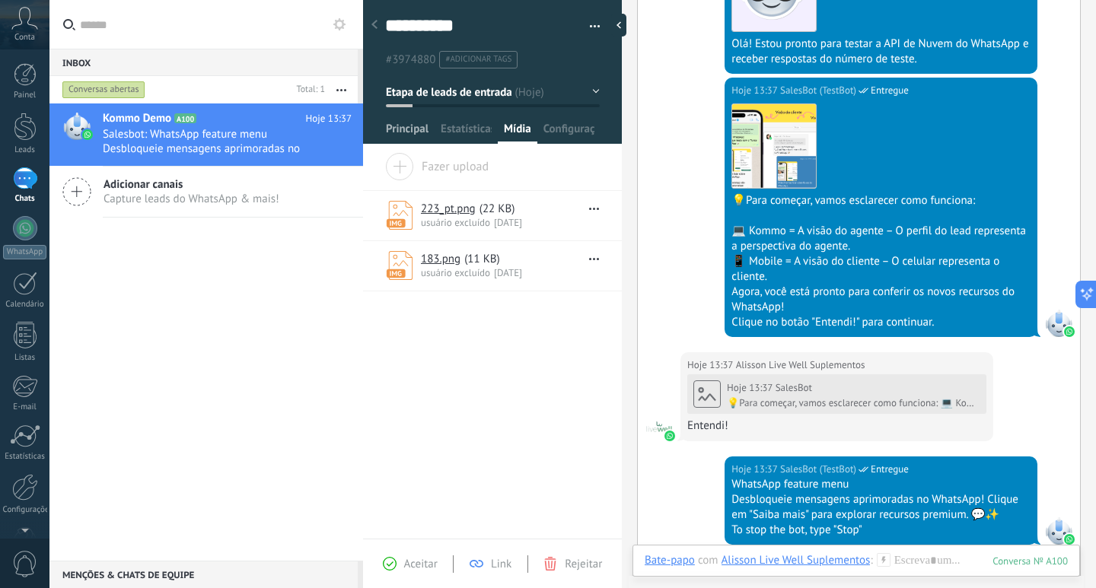
click at [405, 129] on span "Principal" at bounding box center [407, 133] width 43 height 22
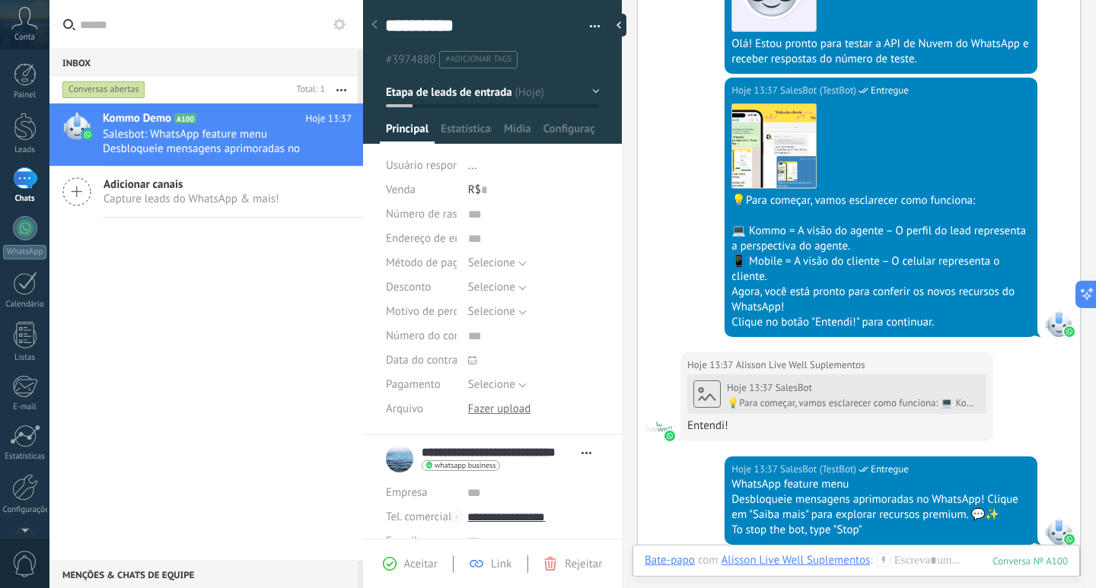
scroll to position [76, 0]
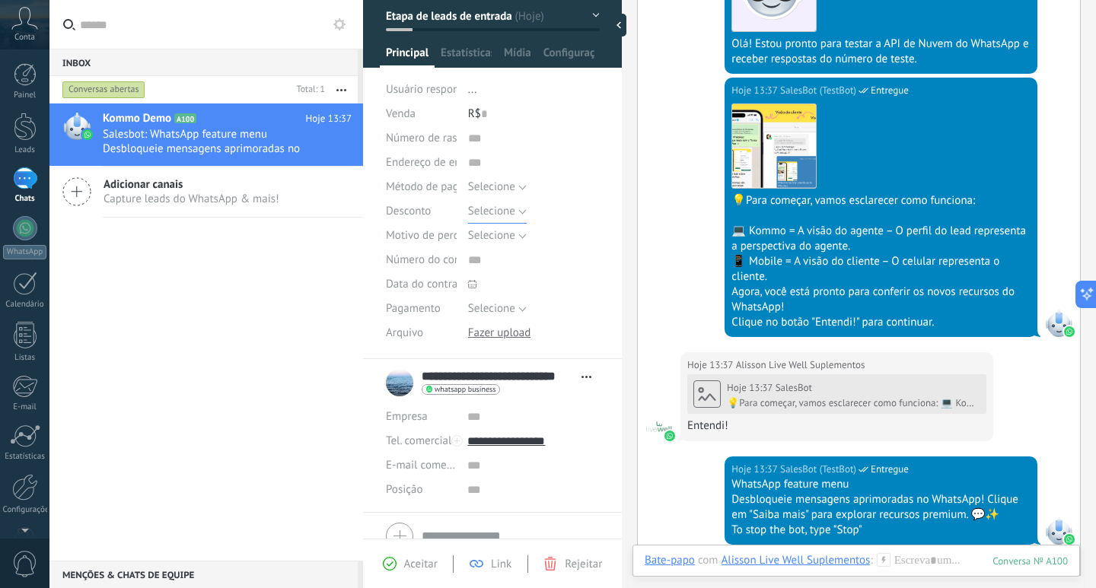
click at [504, 213] on span "Selecione" at bounding box center [491, 211] width 47 height 14
click at [520, 185] on button "Selecione" at bounding box center [497, 187] width 59 height 24
click at [524, 151] on input "text" at bounding box center [534, 163] width 132 height 24
click at [502, 245] on button "Selecione" at bounding box center [497, 236] width 59 height 24
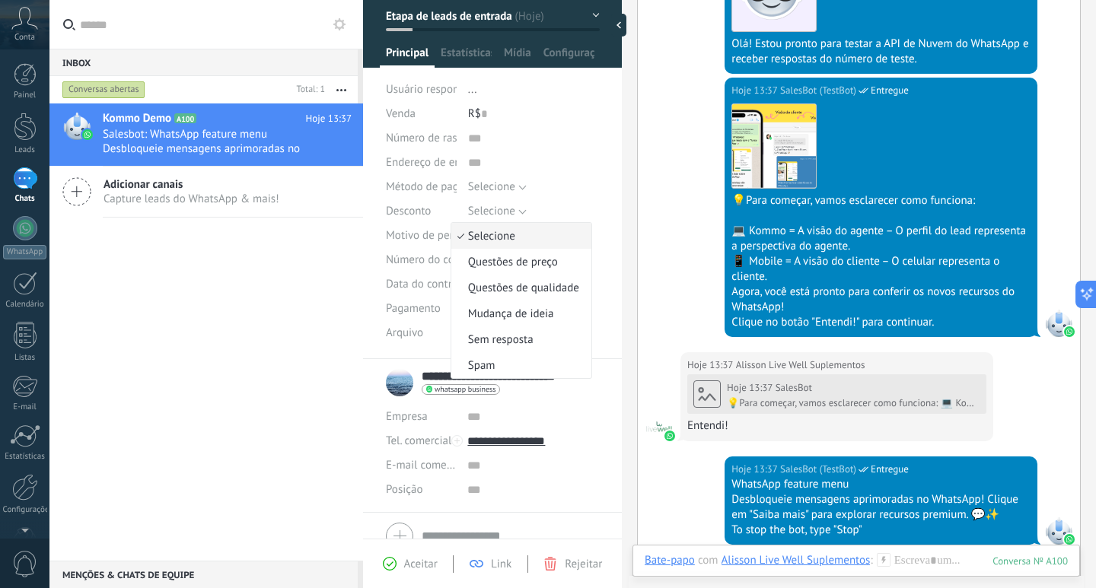
click at [561, 205] on div "Selecione 5% 10% 15% Selecione" at bounding box center [534, 211] width 132 height 24
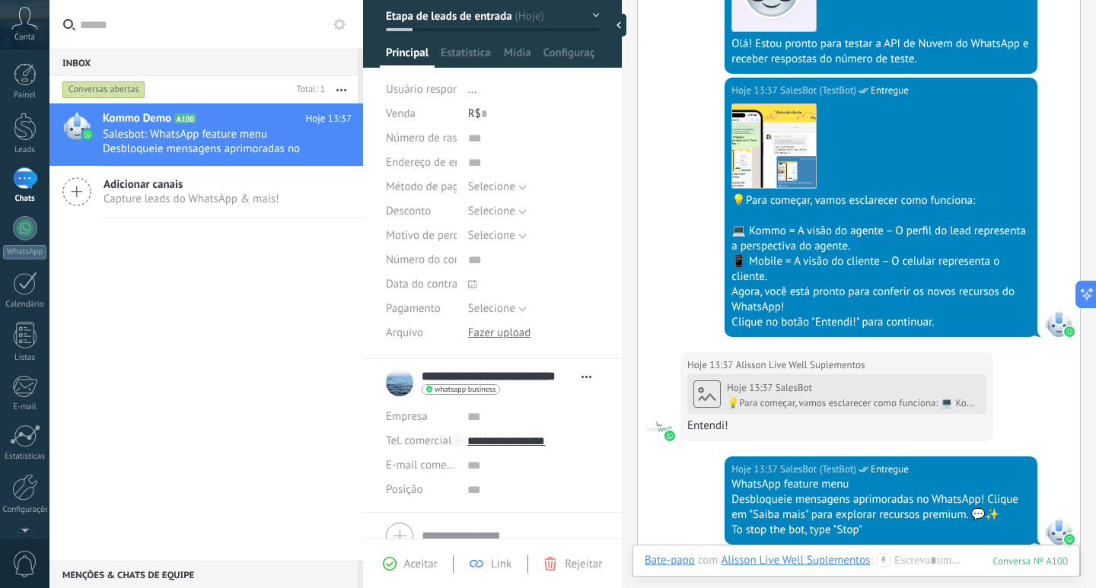
scroll to position [146, 0]
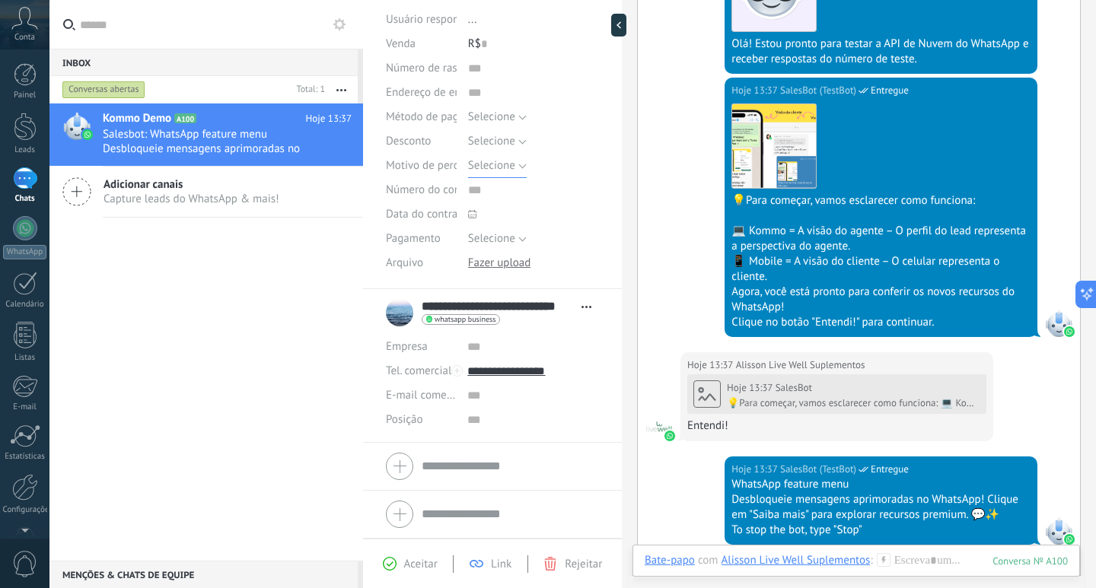
drag, startPoint x: 467, startPoint y: 167, endPoint x: 495, endPoint y: 418, distance: 252.6
click at [495, 418] on div "**********" at bounding box center [492, 269] width 259 height 539
click at [26, 298] on link "Calendário" at bounding box center [24, 291] width 49 height 38
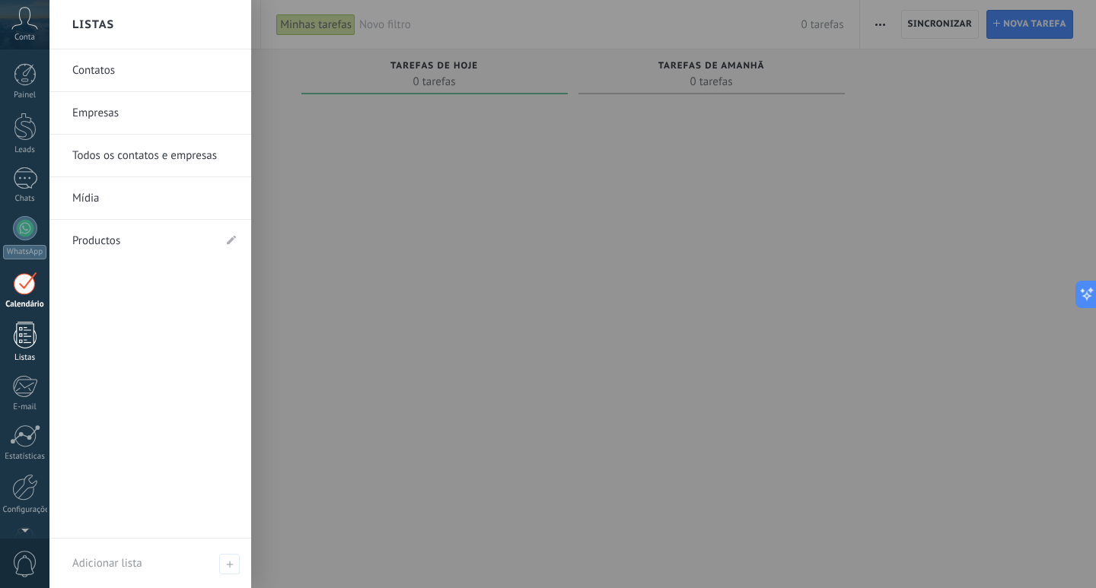
click at [12, 350] on link "Listas" at bounding box center [24, 342] width 49 height 41
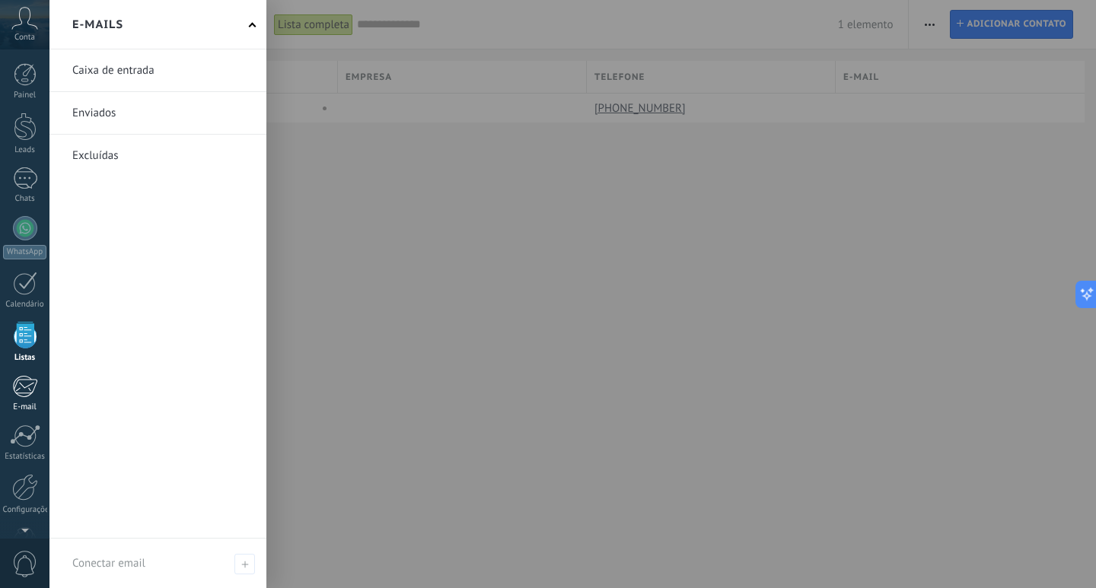
click at [10, 393] on link "E-mail" at bounding box center [24, 393] width 49 height 37
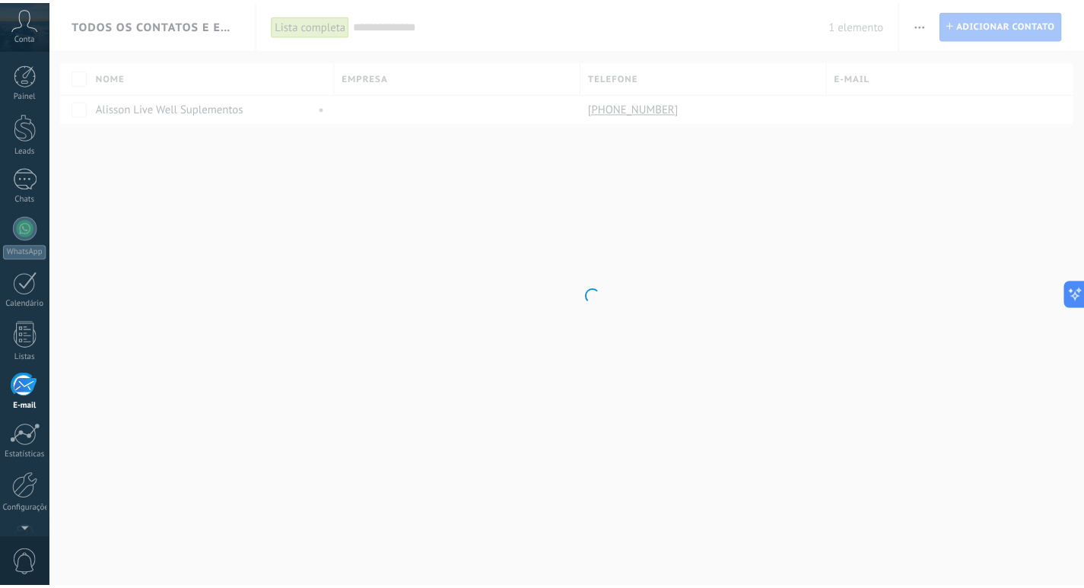
scroll to position [45, 0]
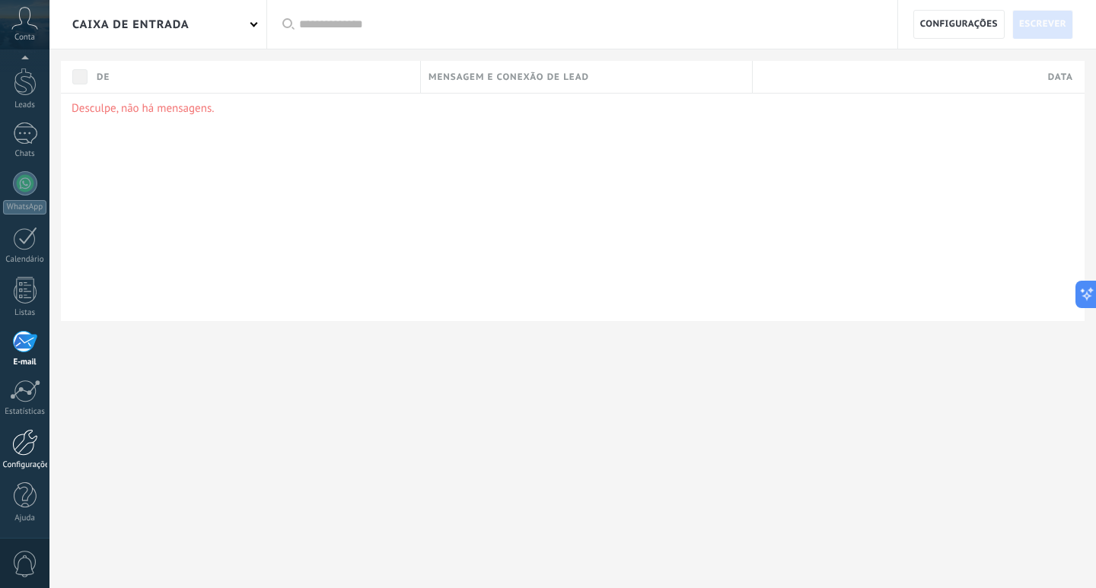
click at [15, 434] on div at bounding box center [25, 442] width 26 height 27
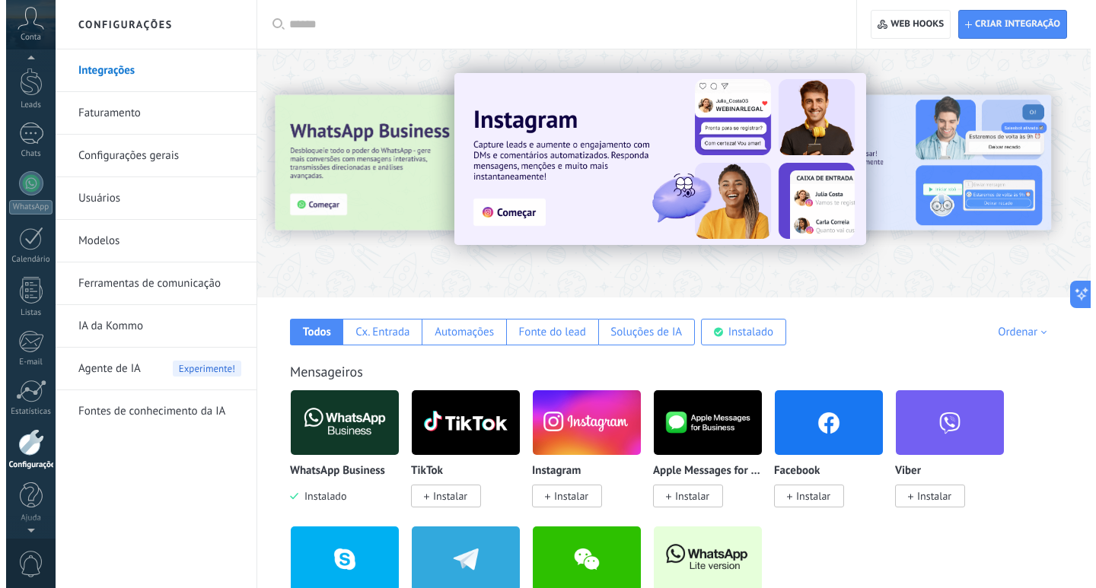
scroll to position [29, 0]
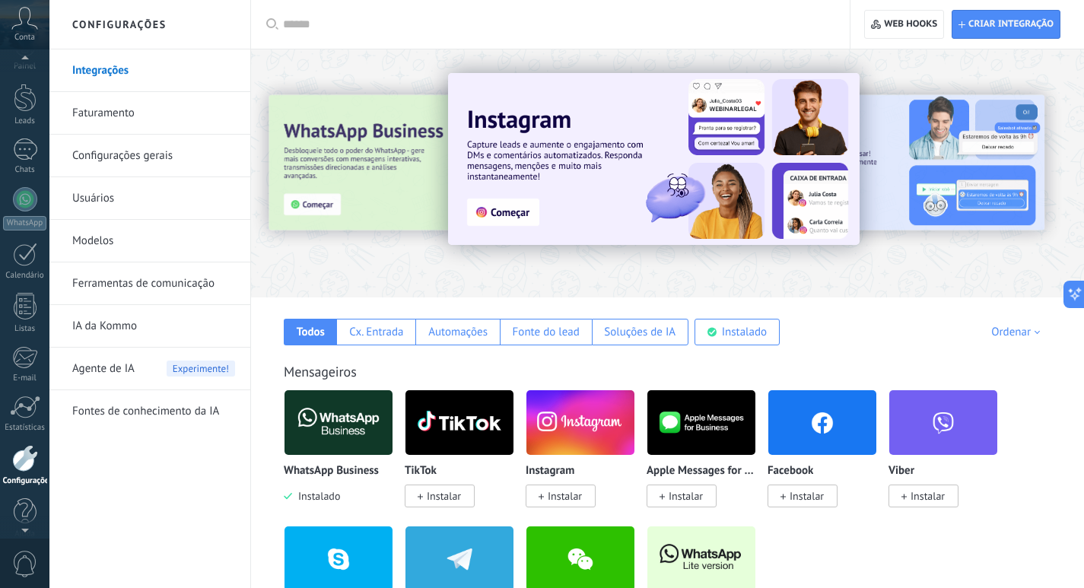
click at [30, 31] on div "Conta" at bounding box center [24, 24] width 49 height 49
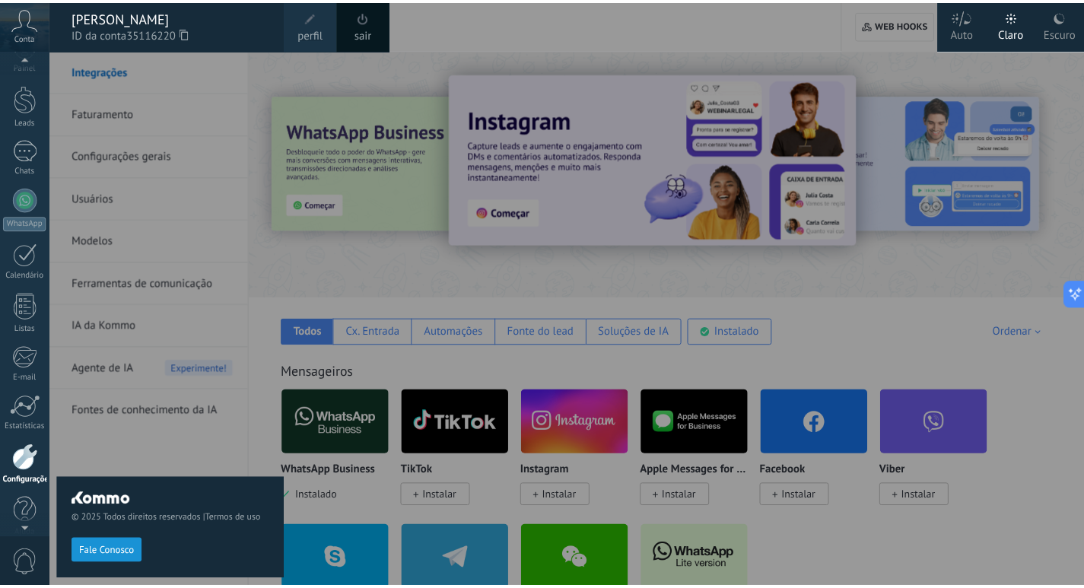
scroll to position [0, 0]
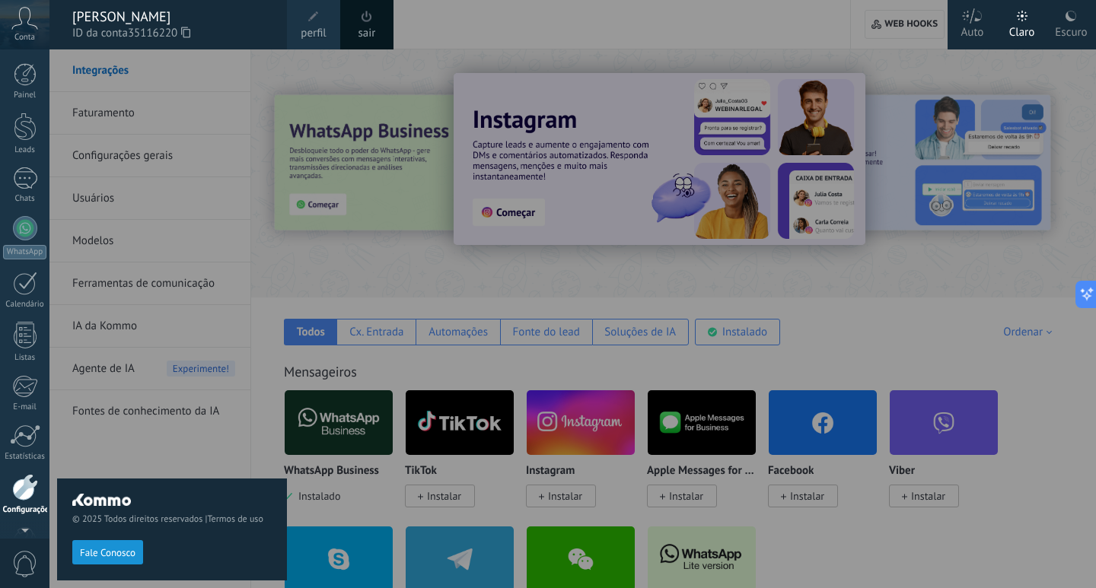
click at [27, 52] on div "Painel Leads 1 Chats WhatsApp Clientes" at bounding box center [49, 293] width 99 height 489
click at [24, 66] on div at bounding box center [25, 74] width 23 height 23
